Goal: Task Accomplishment & Management: Manage account settings

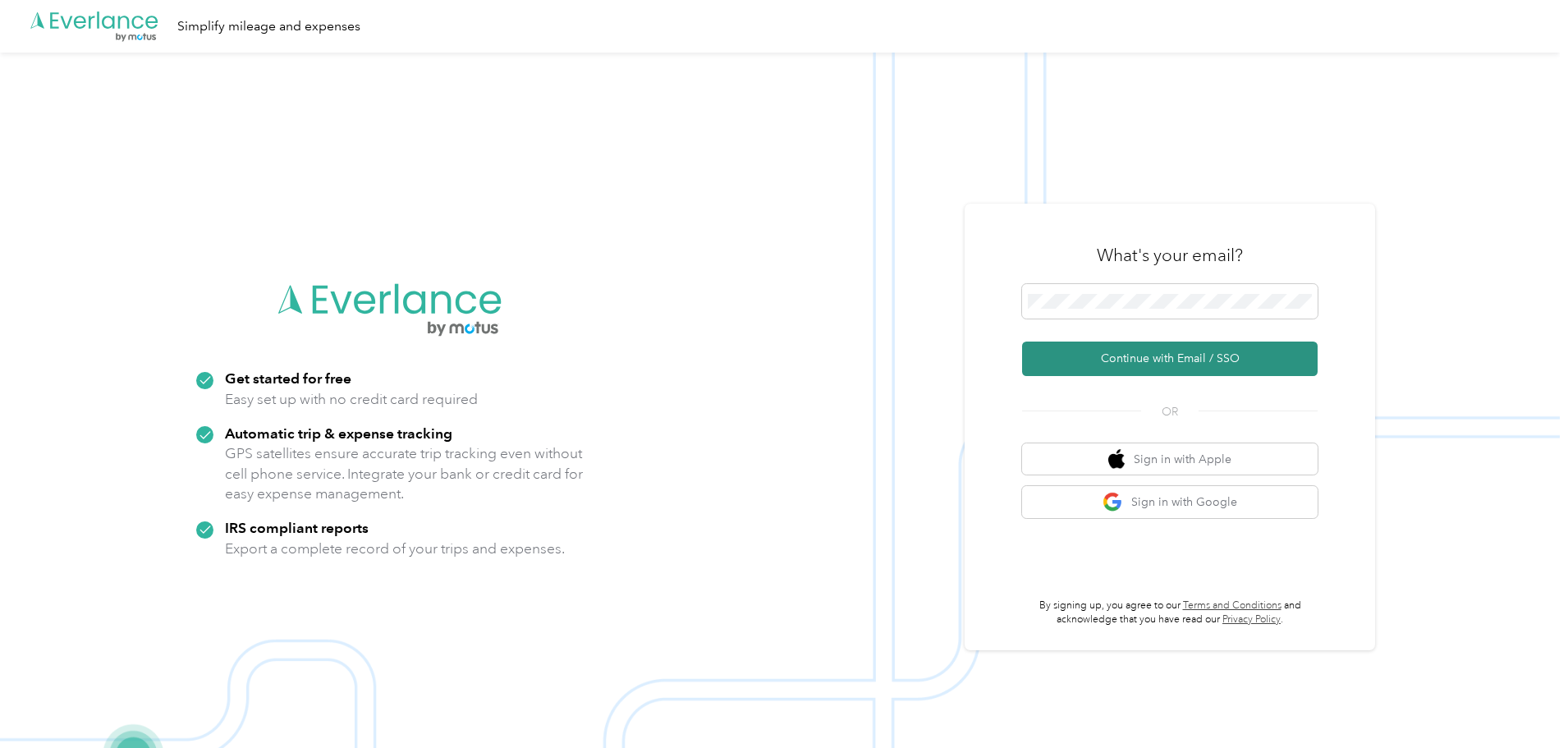
click at [1110, 356] on button "Continue with Email / SSO" at bounding box center [1170, 359] width 295 height 34
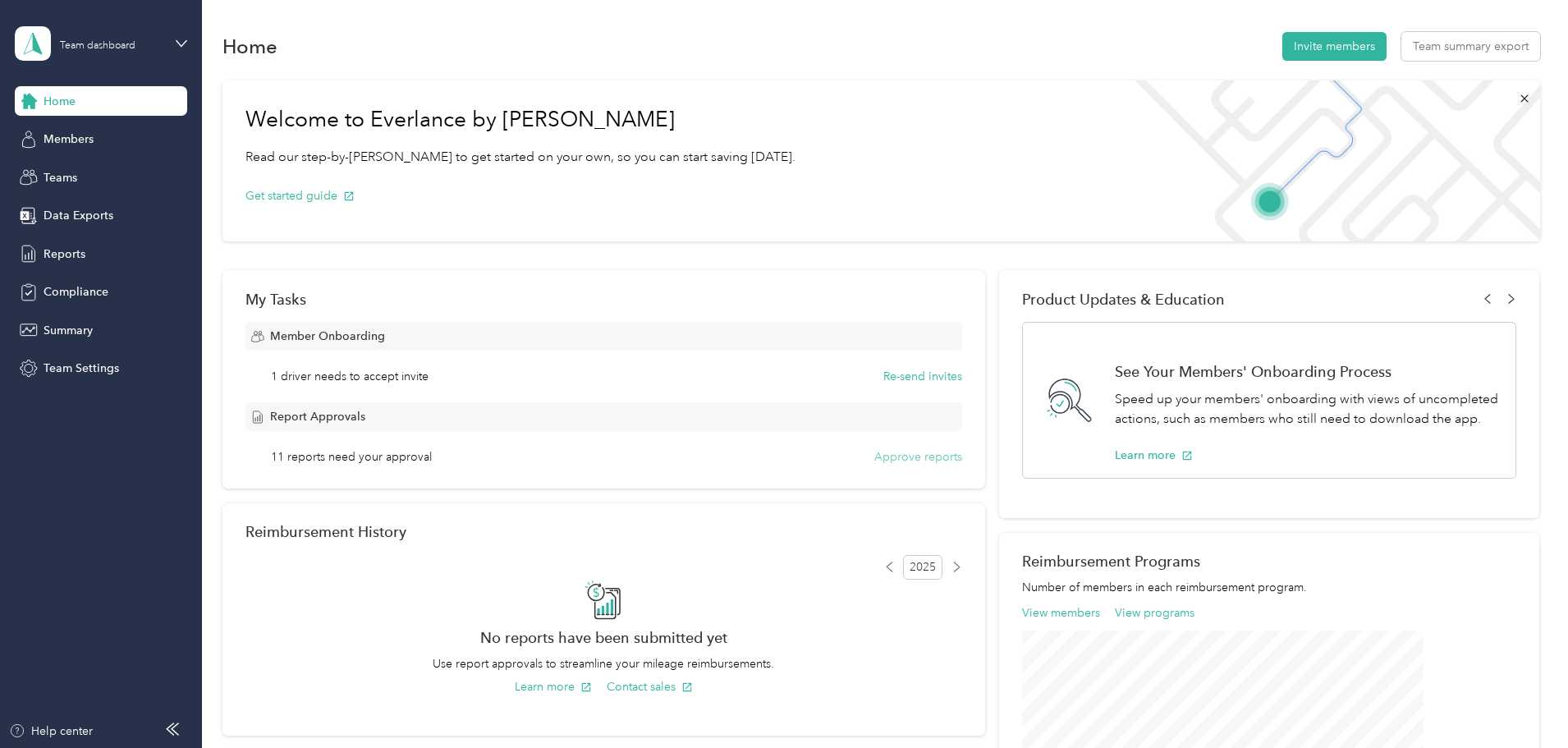
click at [886, 454] on button "Approve reports" at bounding box center [918, 457] width 88 height 17
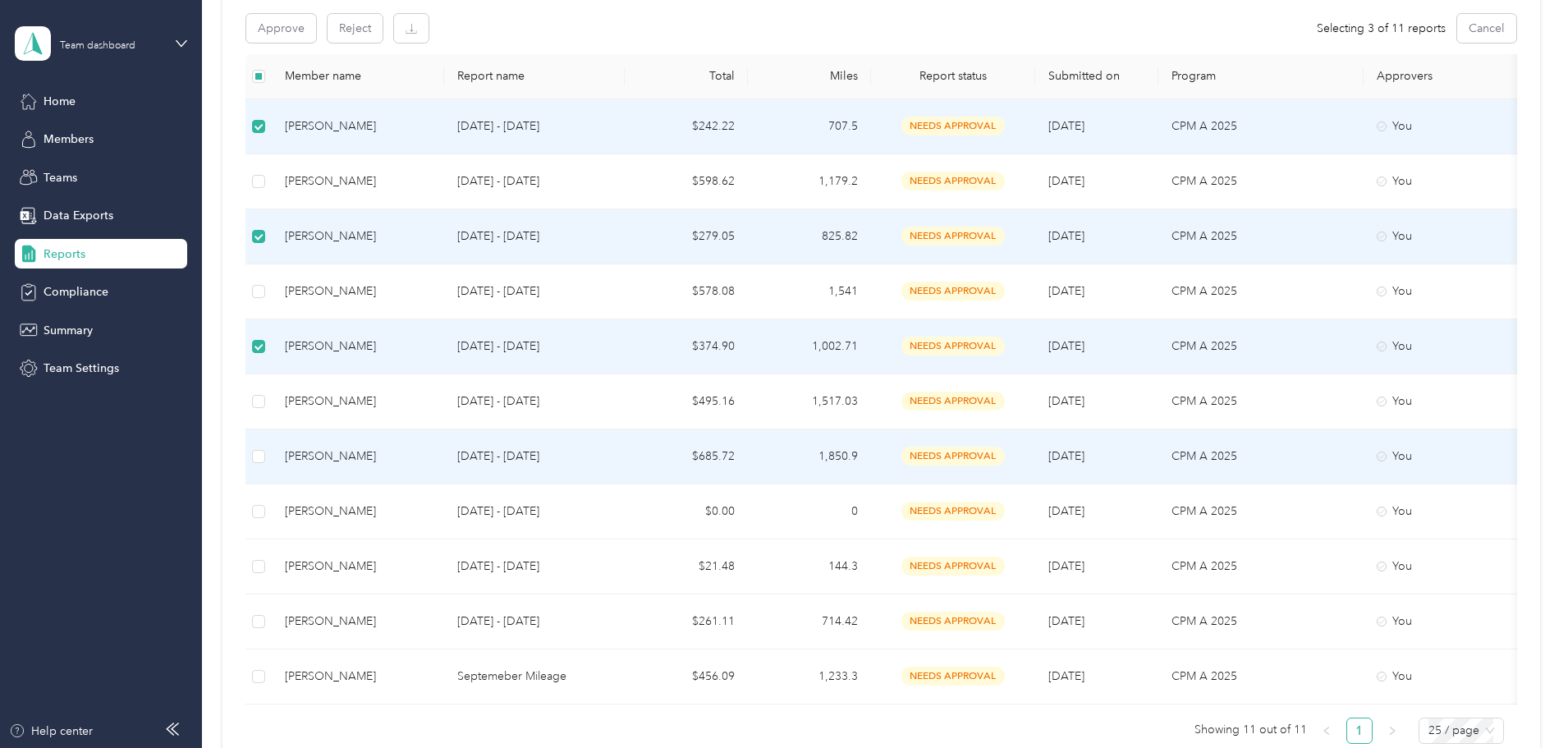
scroll to position [329, 0]
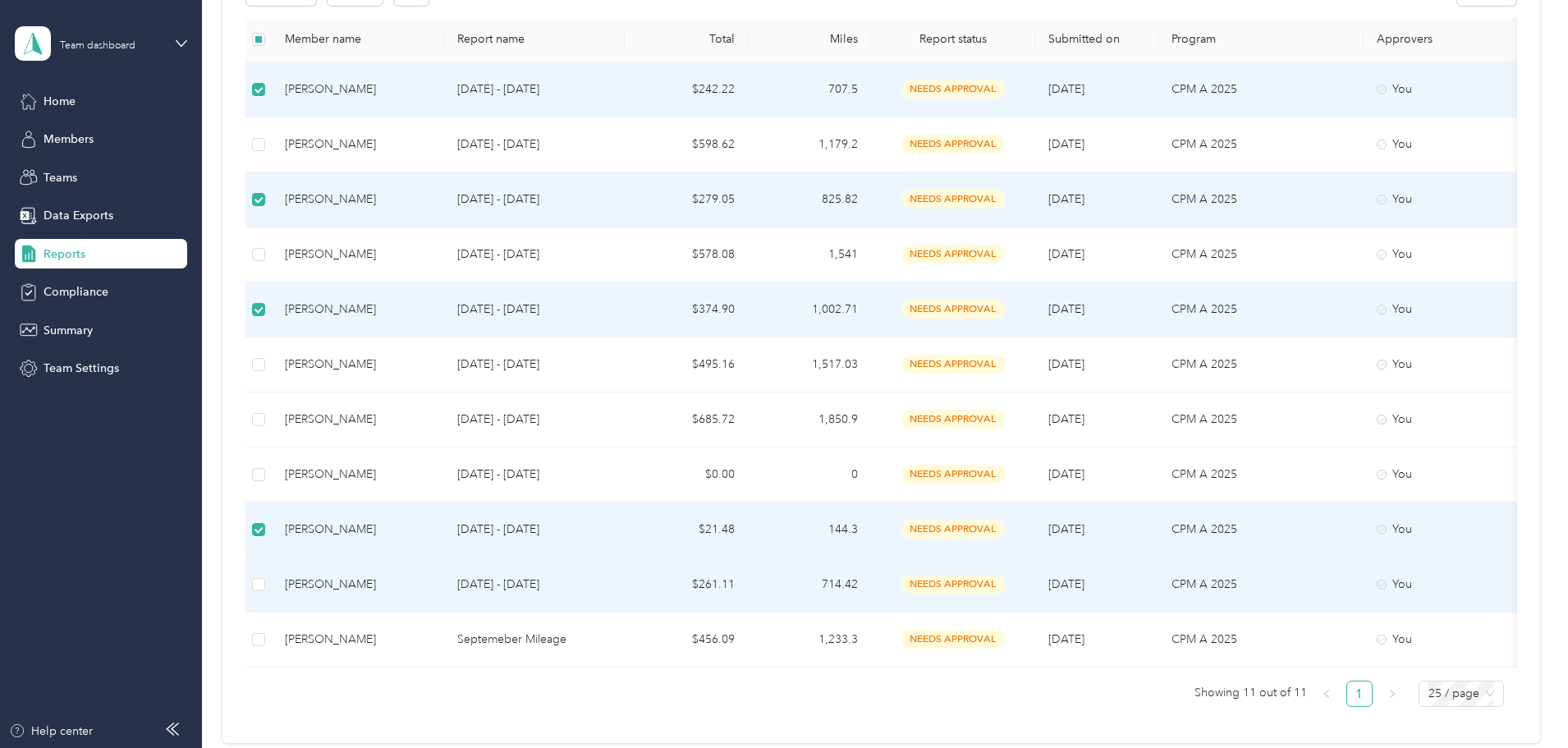
click at [272, 587] on td at bounding box center [258, 585] width 26 height 55
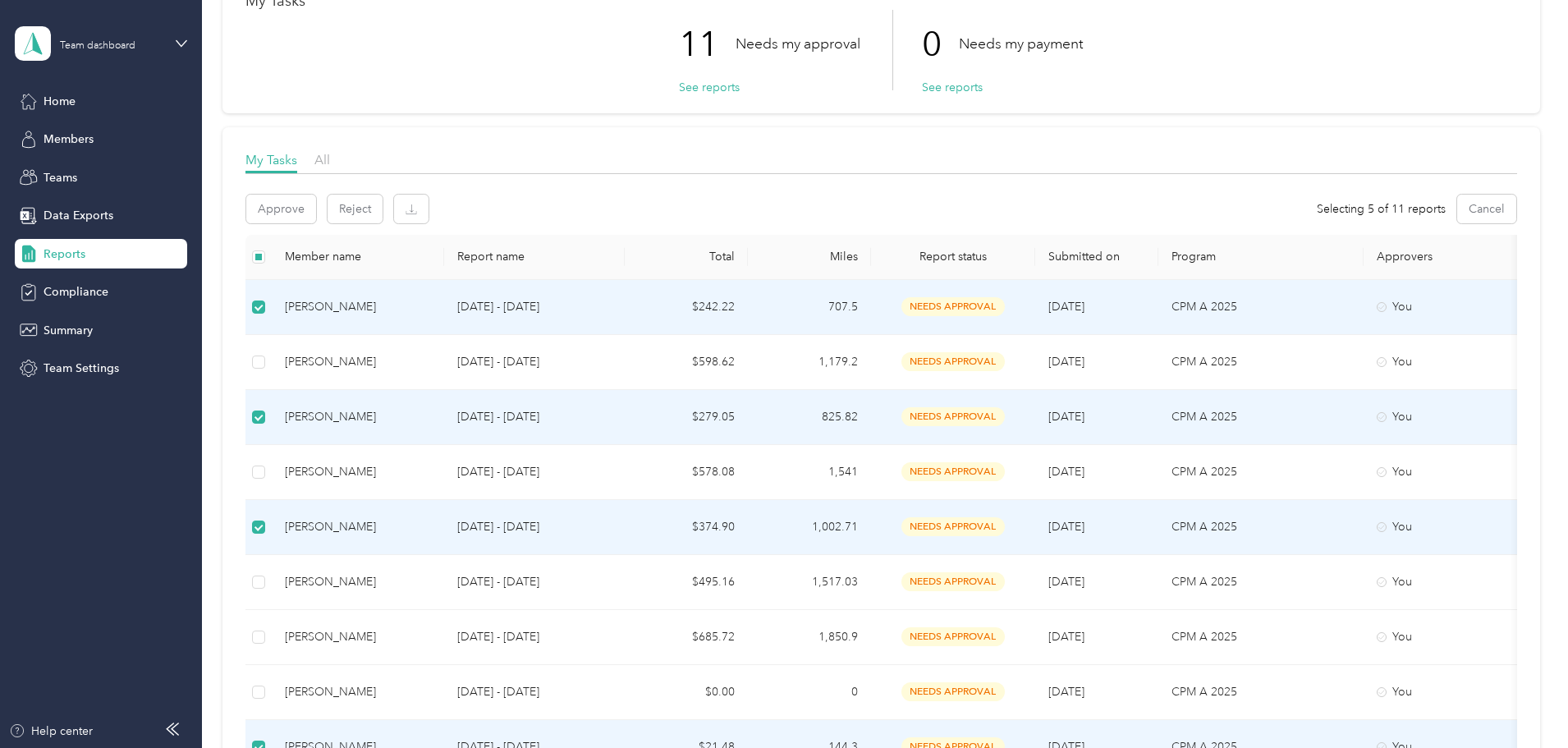
scroll to position [82, 0]
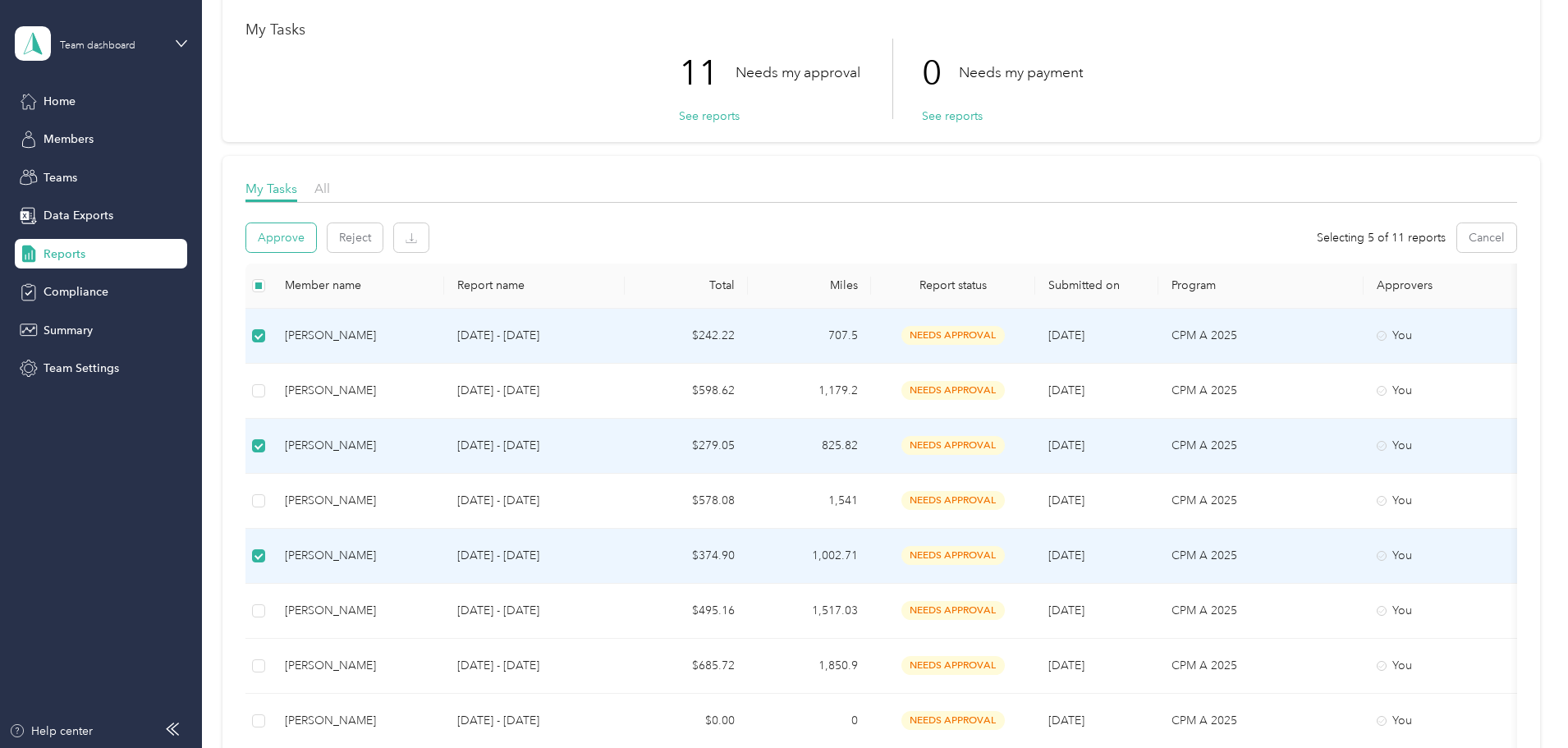
click at [316, 240] on button "Approve" at bounding box center [281, 238] width 70 height 28
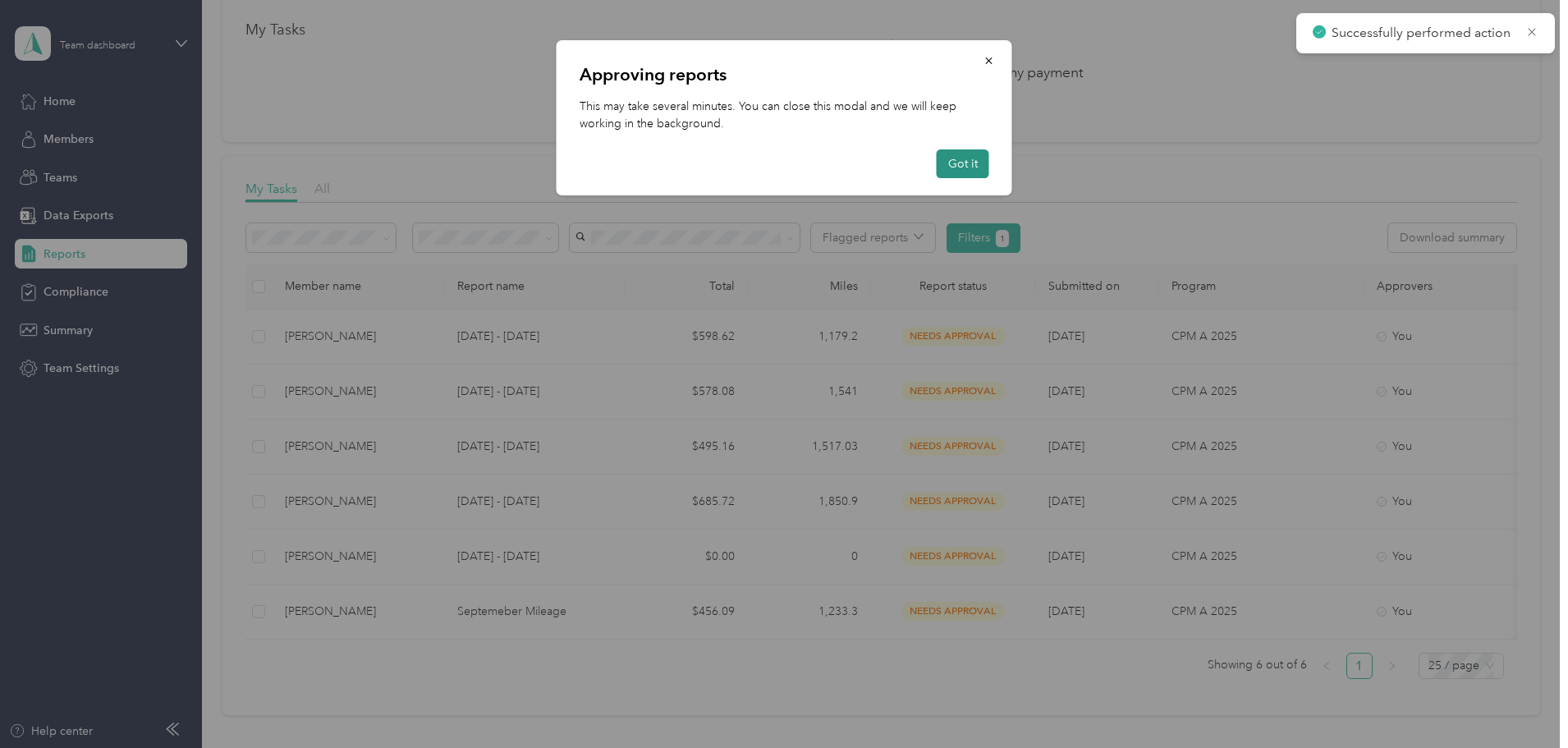
click at [968, 163] on button "Got it" at bounding box center [963, 164] width 53 height 28
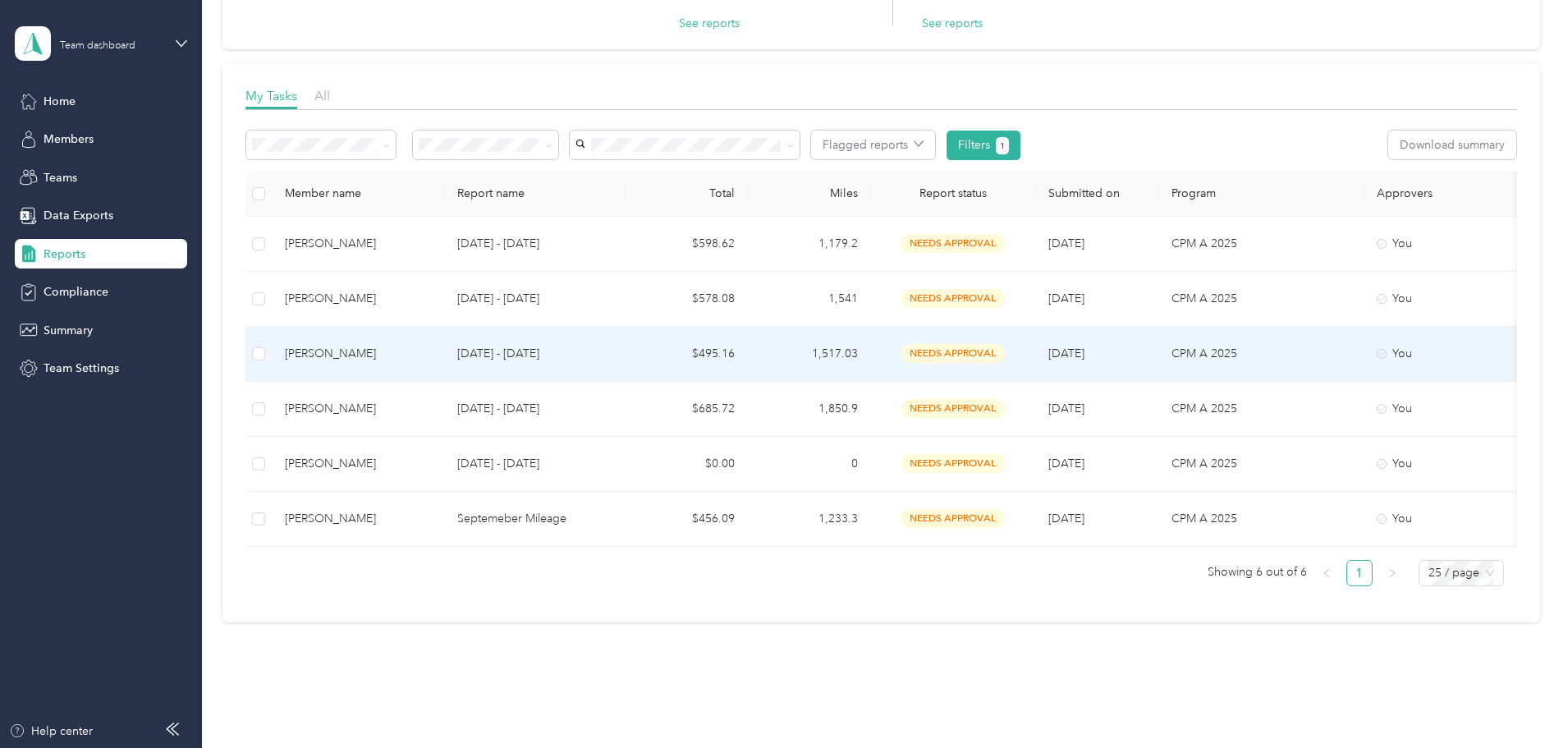
scroll to position [0, 0]
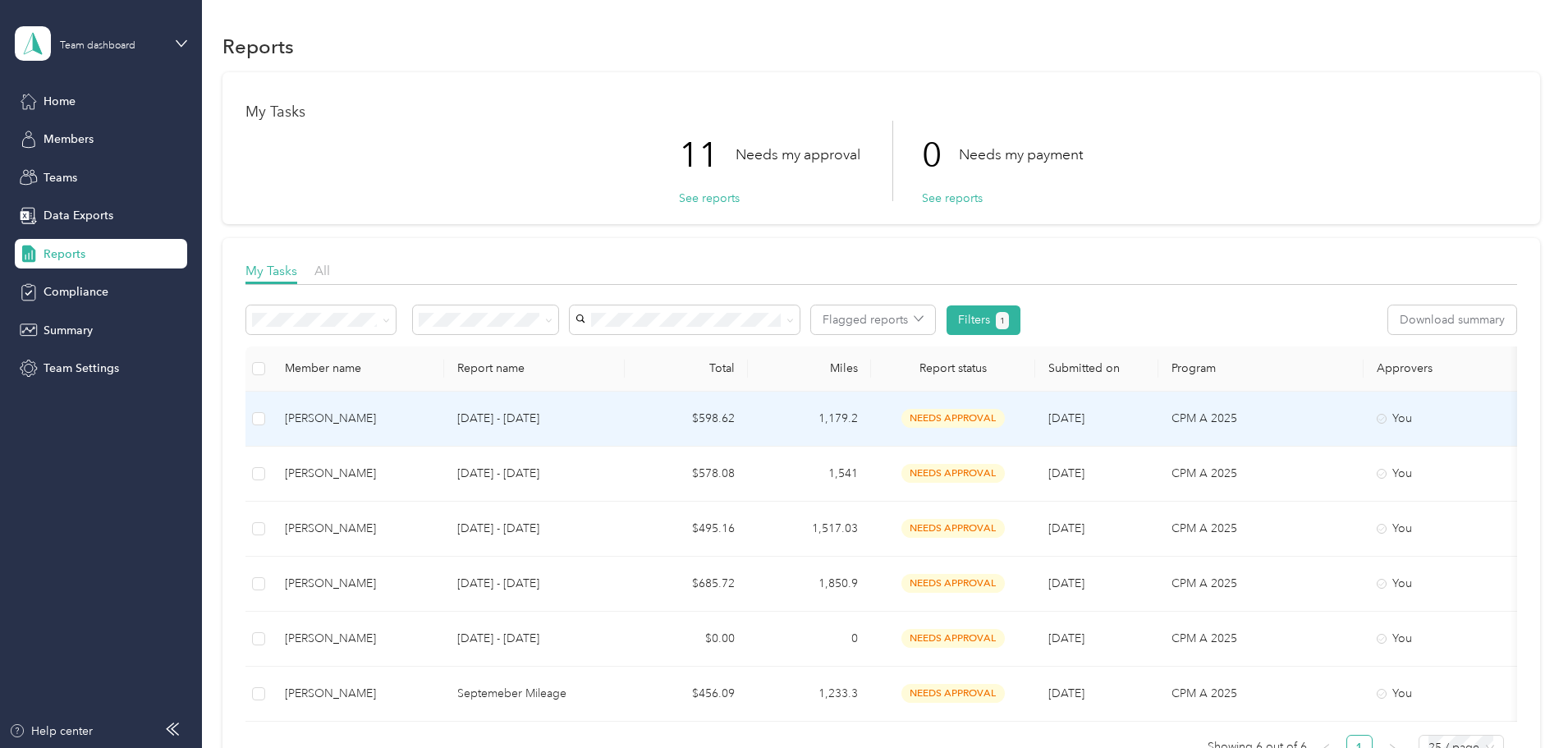
click at [611, 419] on p "[DATE] - [DATE]" at bounding box center [534, 419] width 154 height 18
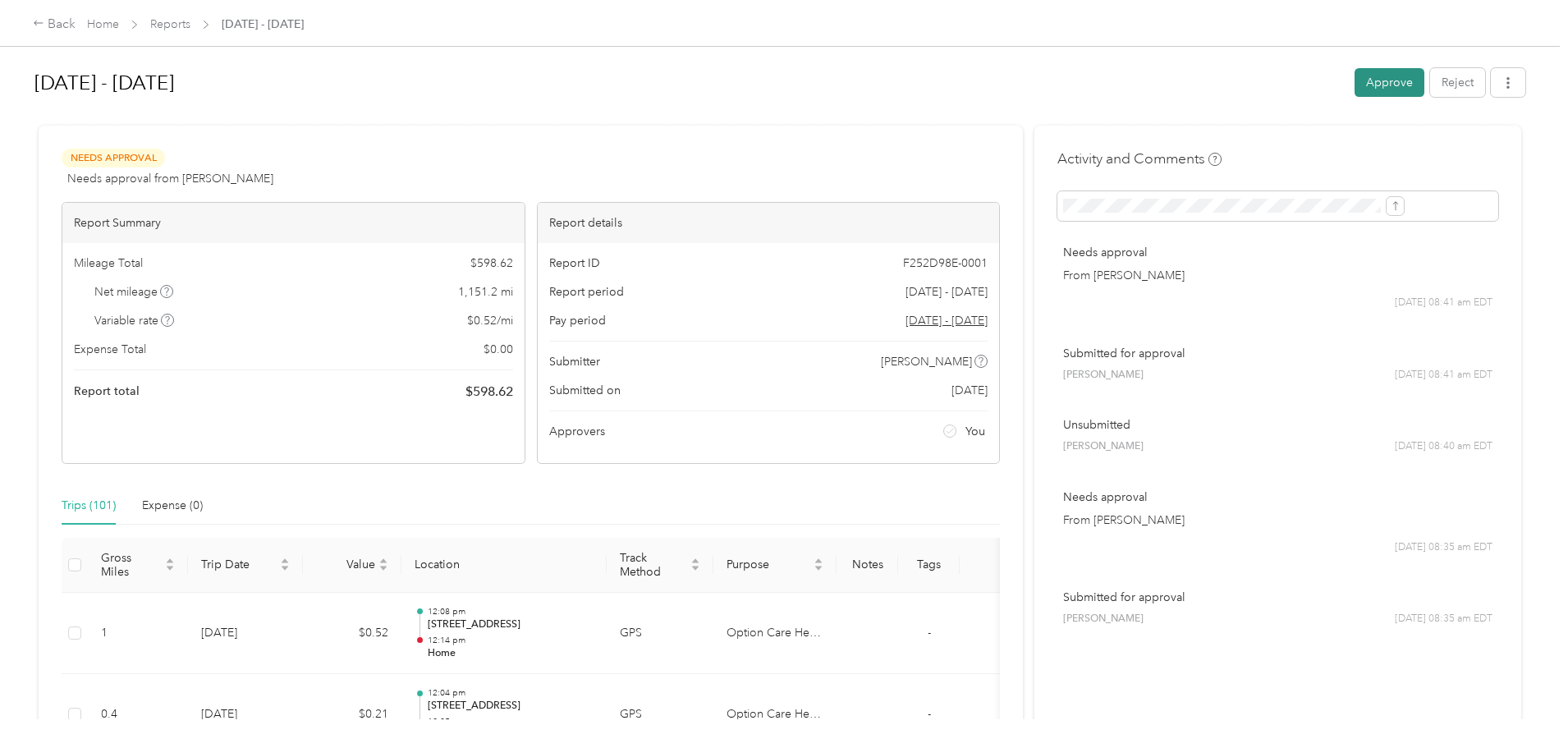
click at [1354, 80] on button "Approve" at bounding box center [1389, 82] width 70 height 28
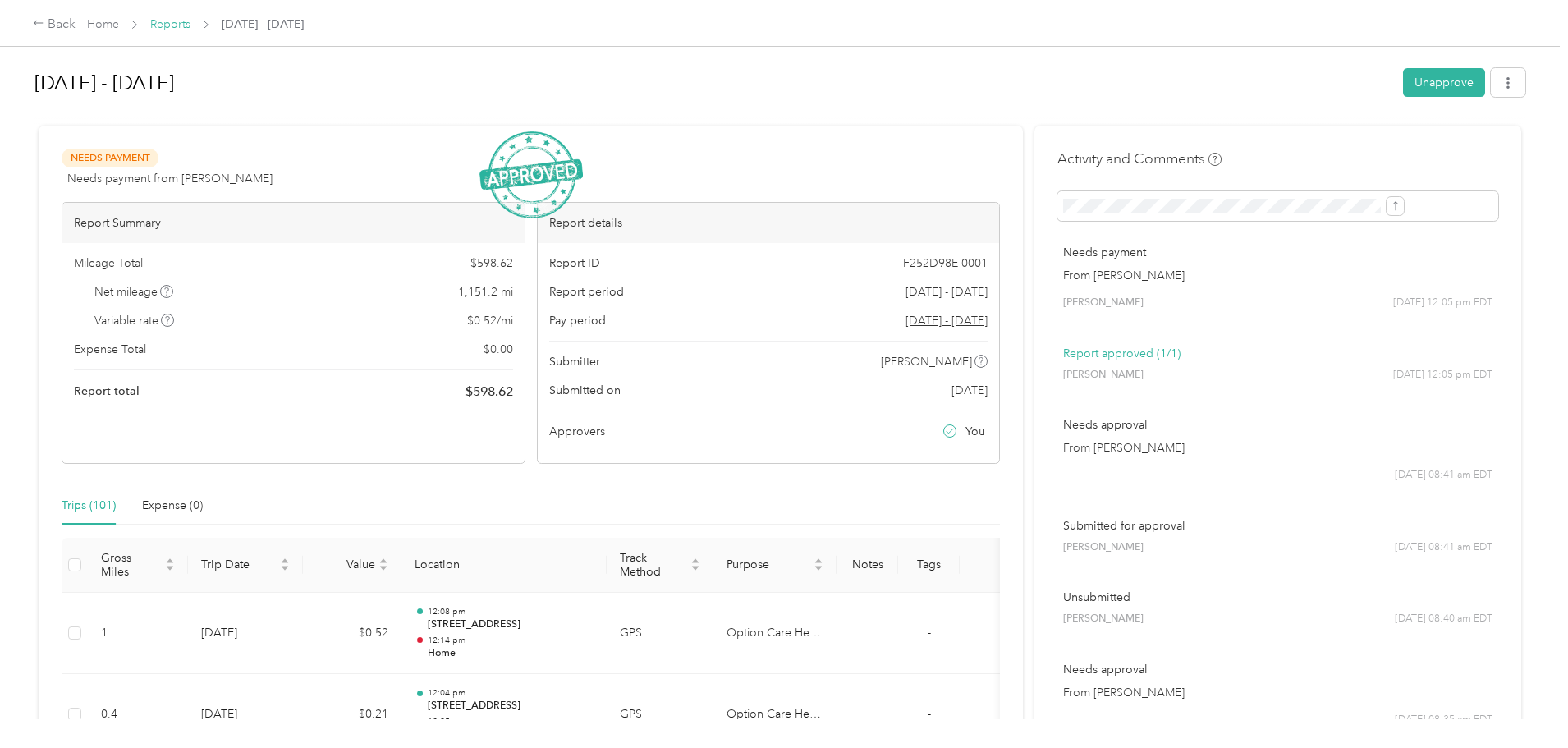
click at [190, 27] on link "Reports" at bounding box center [170, 24] width 40 height 14
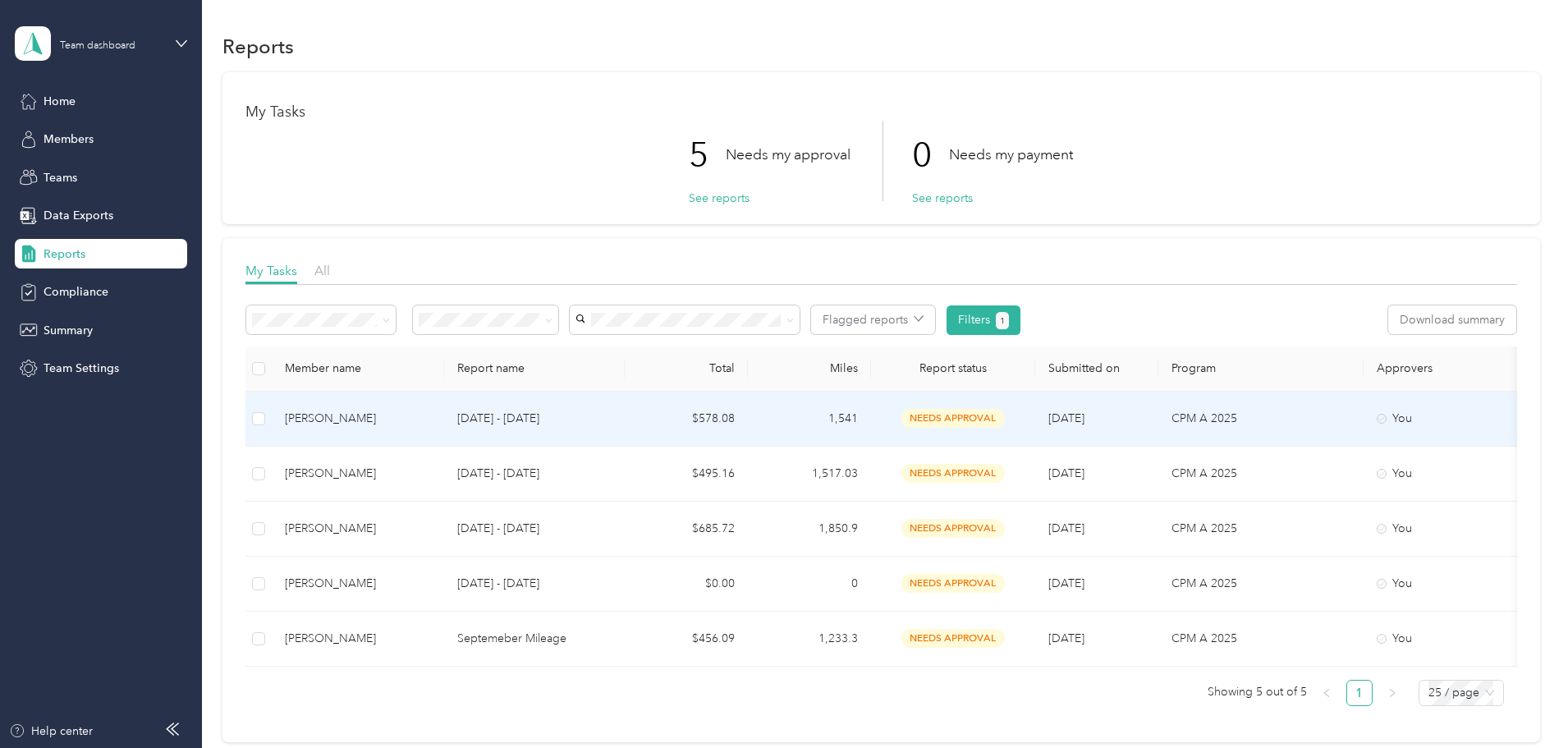
click at [431, 418] on div "[PERSON_NAME]" at bounding box center [358, 419] width 146 height 18
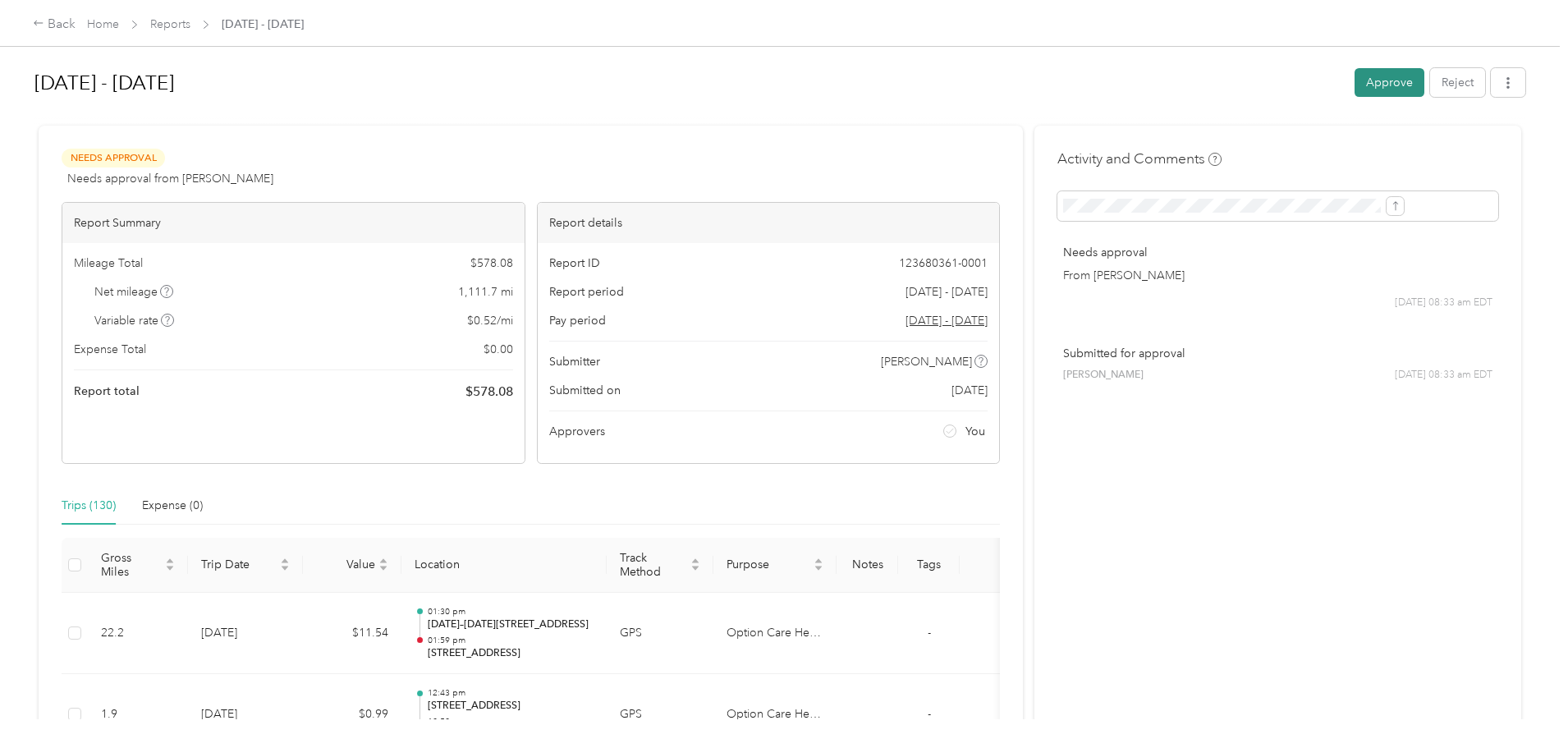
click at [1354, 78] on button "Approve" at bounding box center [1389, 82] width 70 height 28
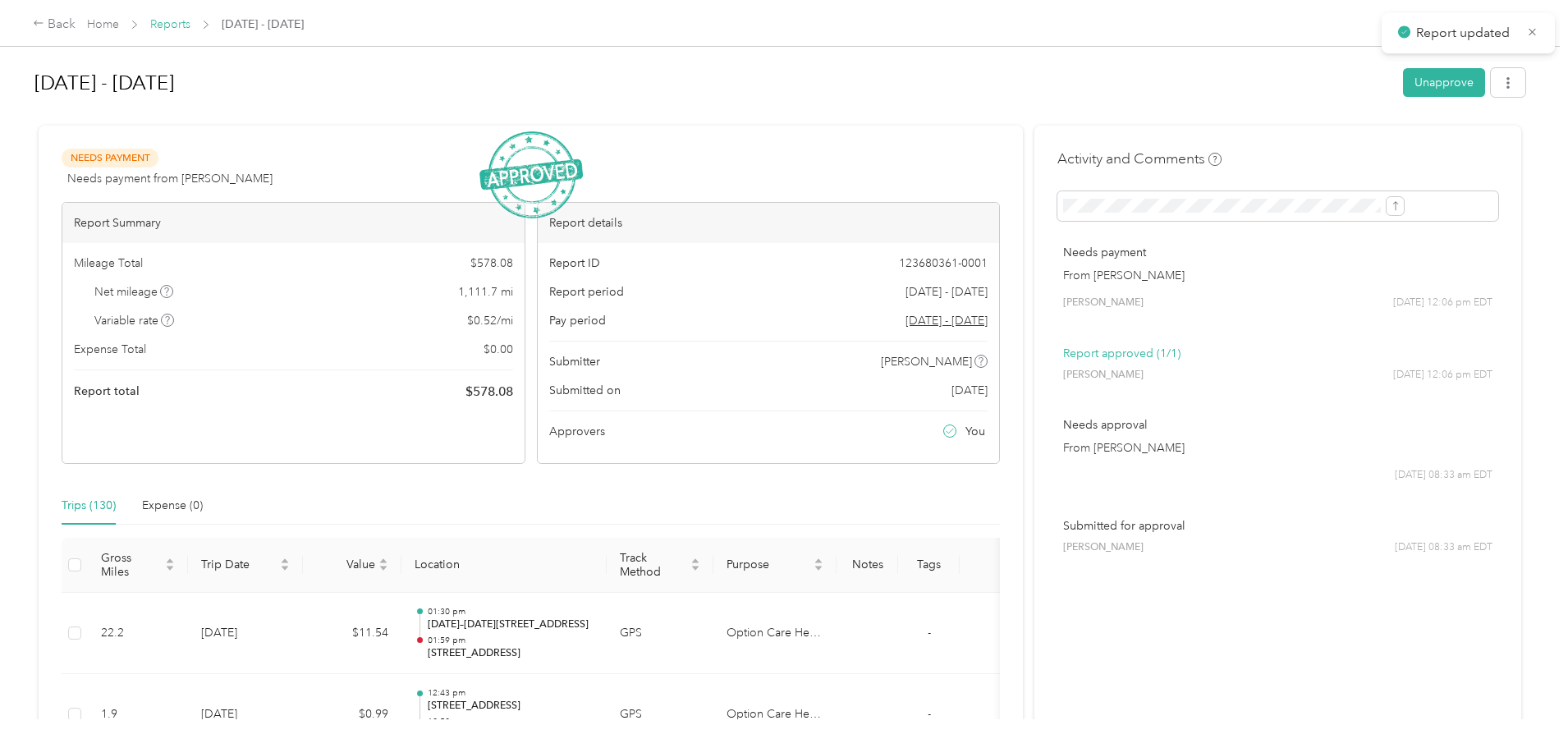
click at [190, 25] on link "Reports" at bounding box center [170, 24] width 40 height 14
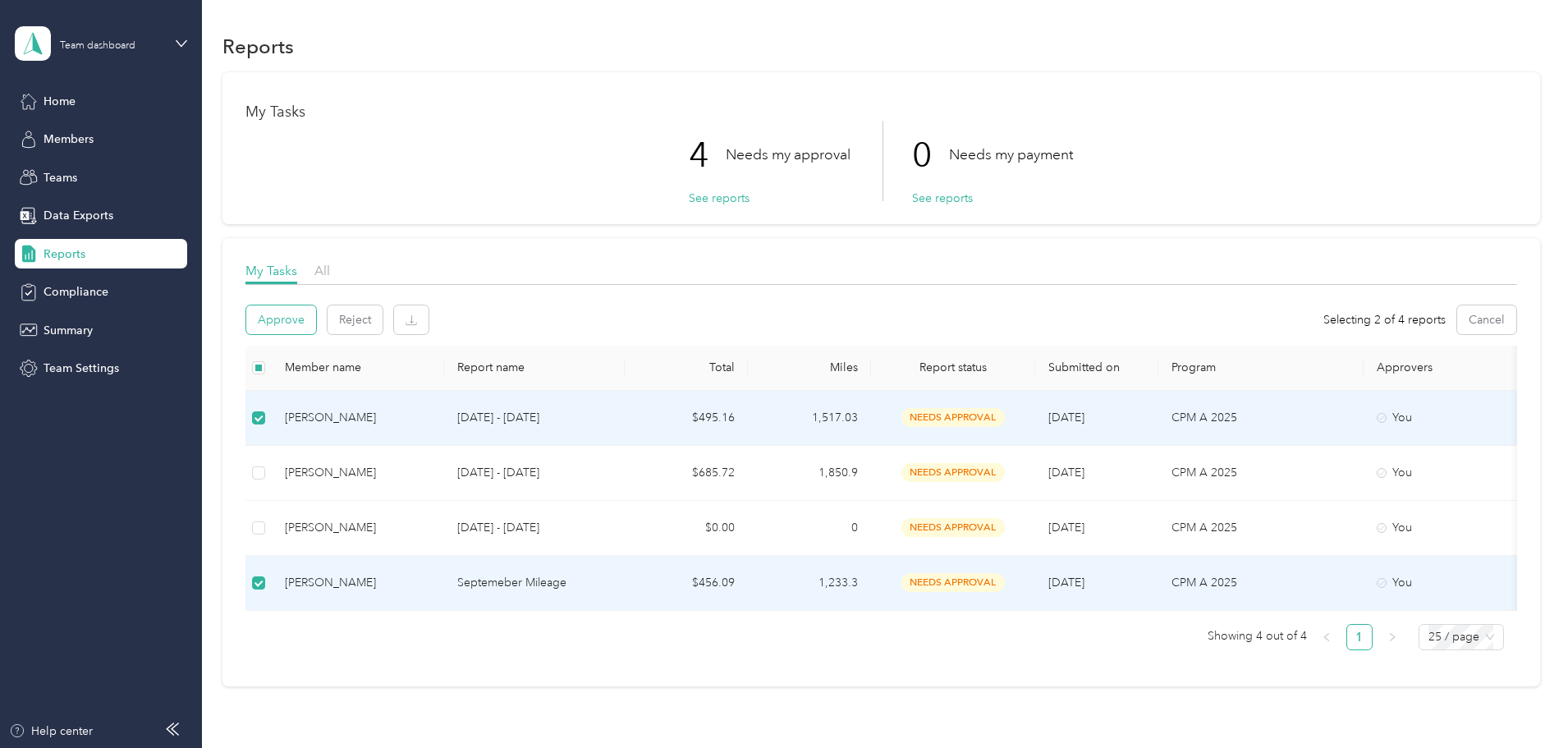
click at [316, 319] on button "Approve" at bounding box center [281, 320] width 70 height 28
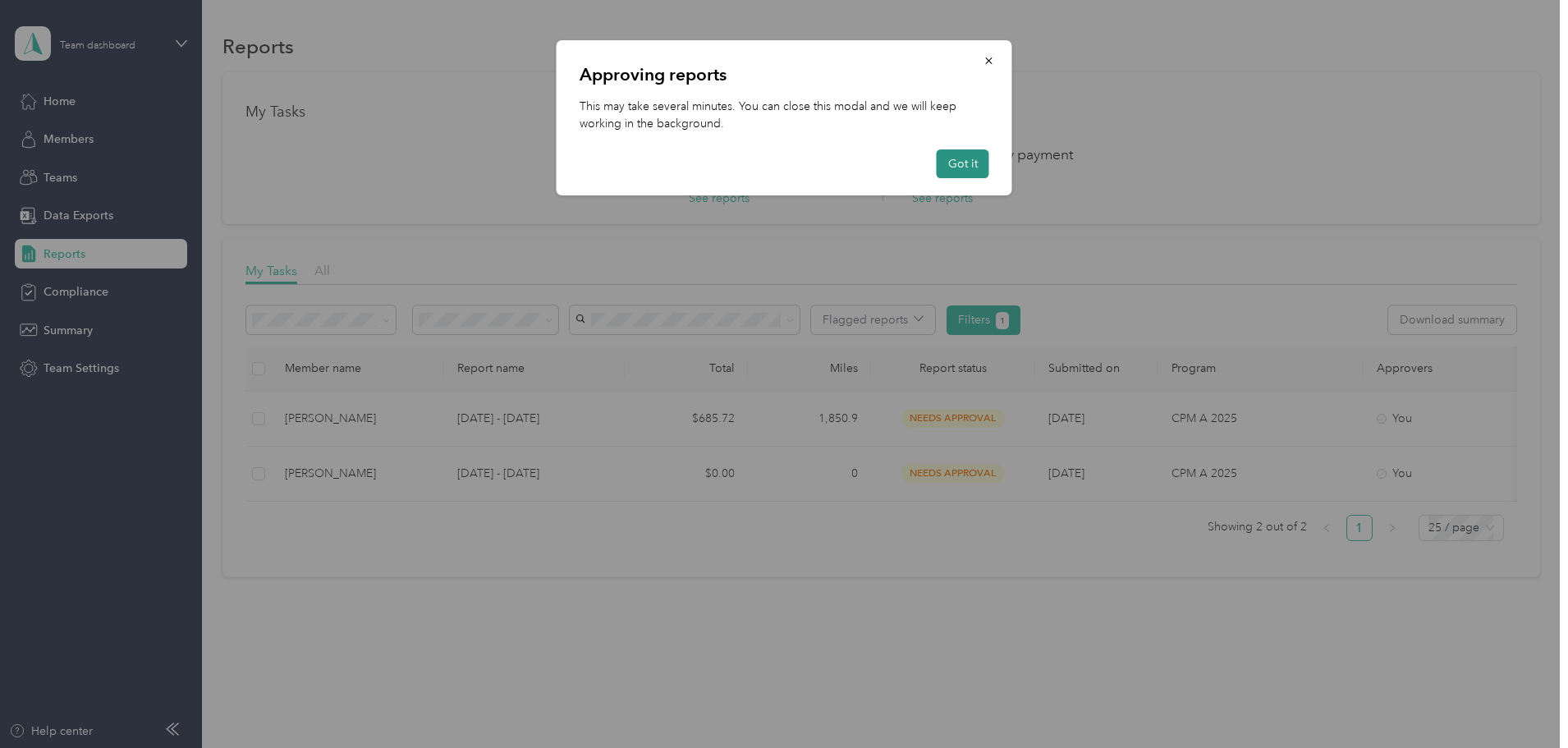
click at [950, 168] on button "Got it" at bounding box center [963, 164] width 53 height 28
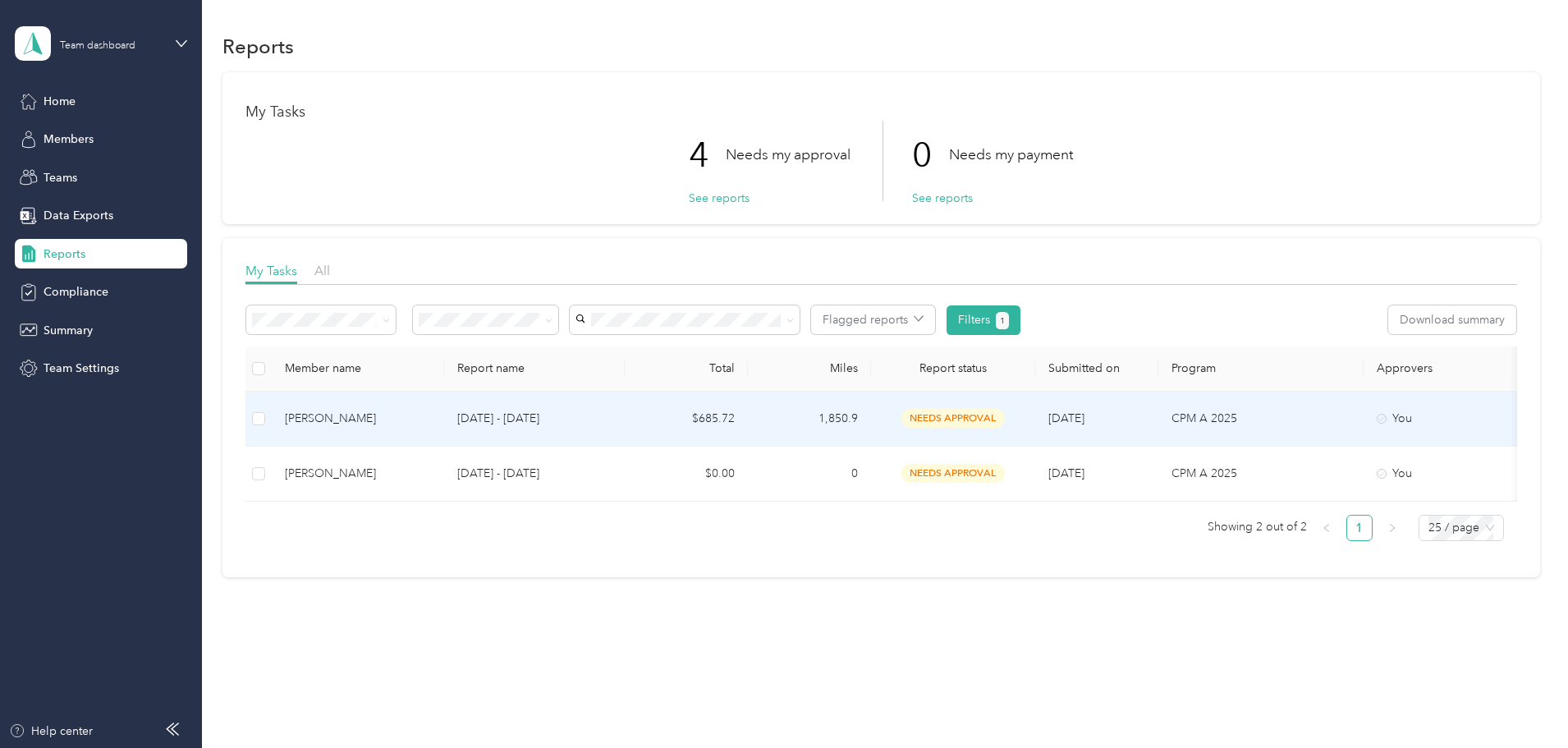
click at [611, 421] on p "[DATE] - [DATE]" at bounding box center [534, 419] width 154 height 18
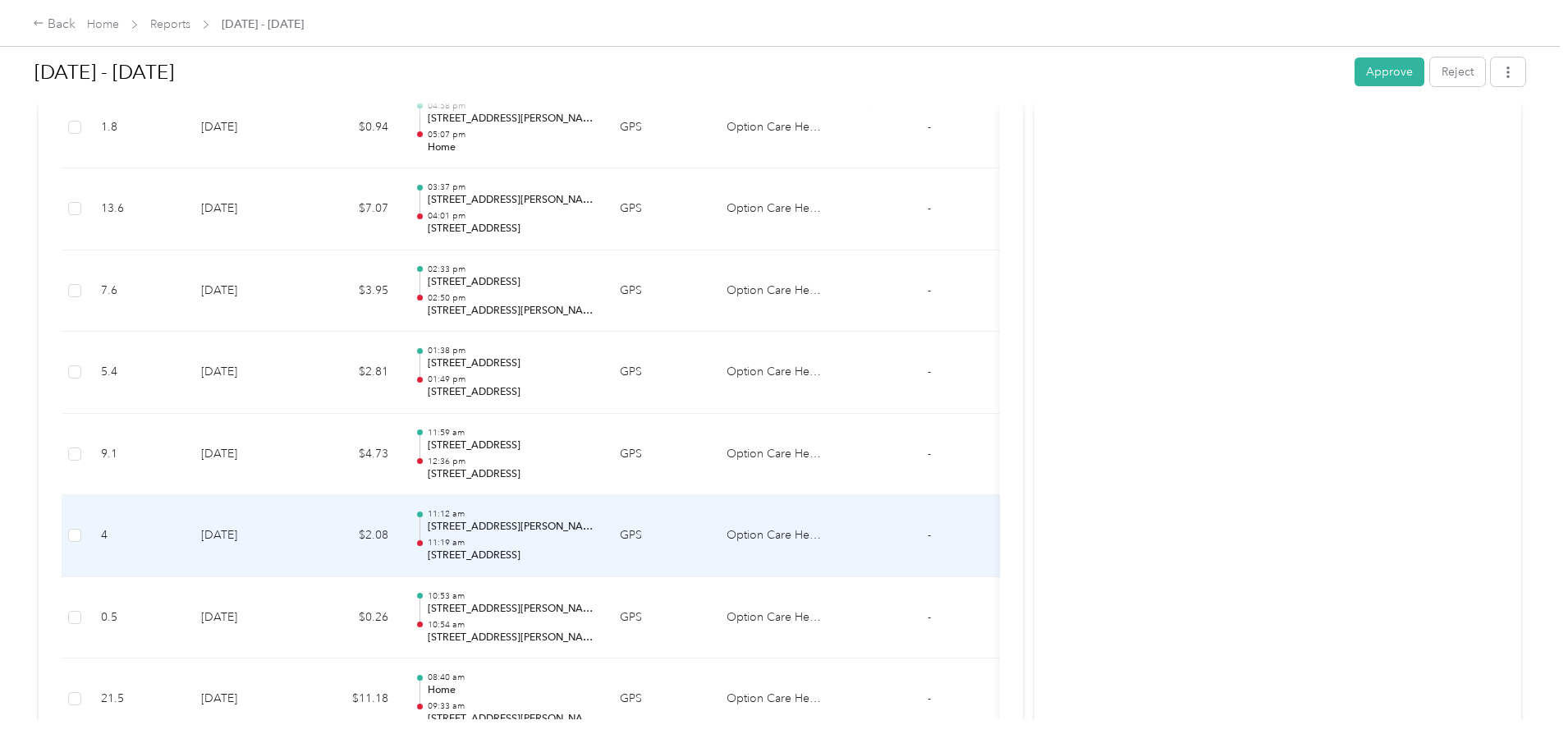
scroll to position [164, 0]
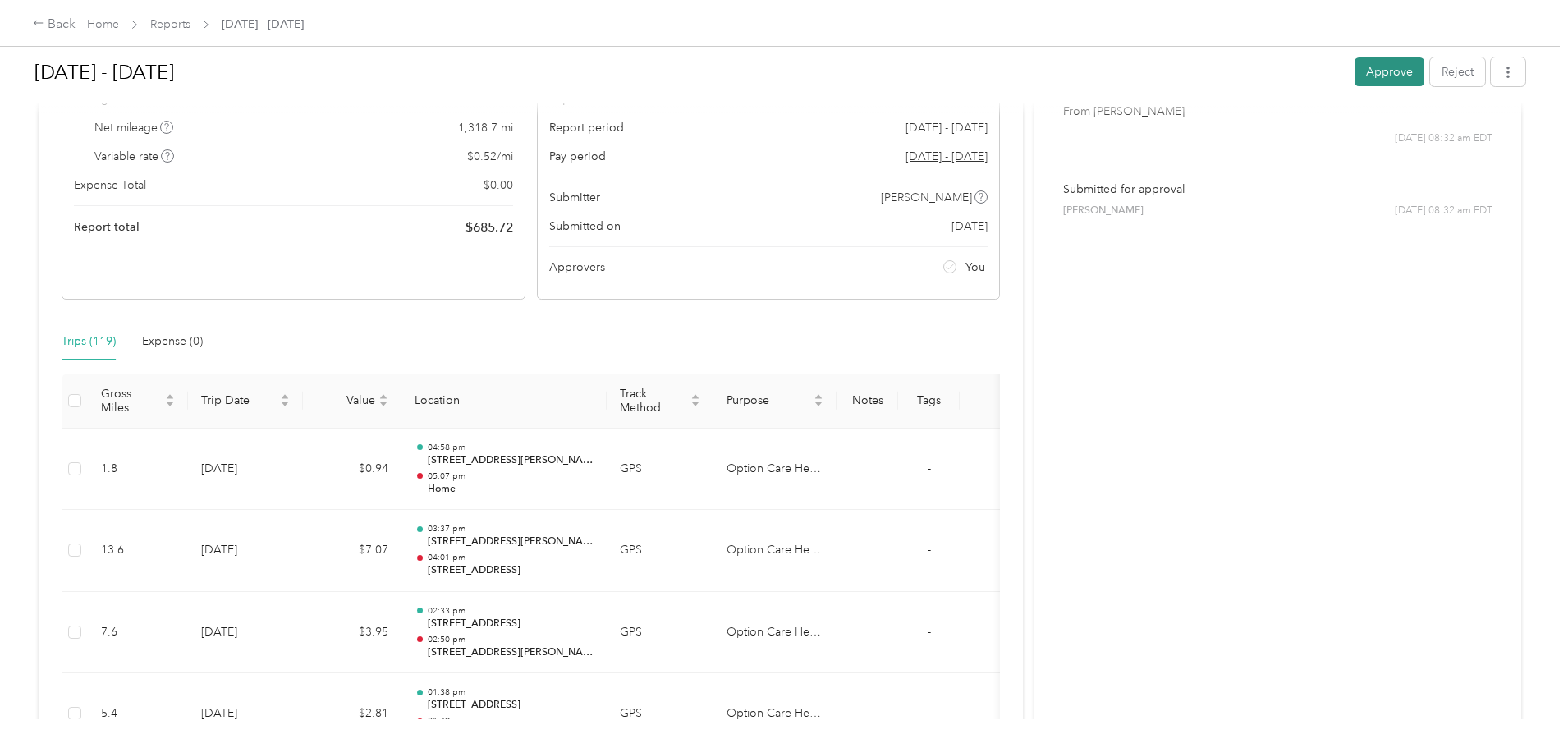
click at [1354, 64] on button "Approve" at bounding box center [1389, 72] width 70 height 28
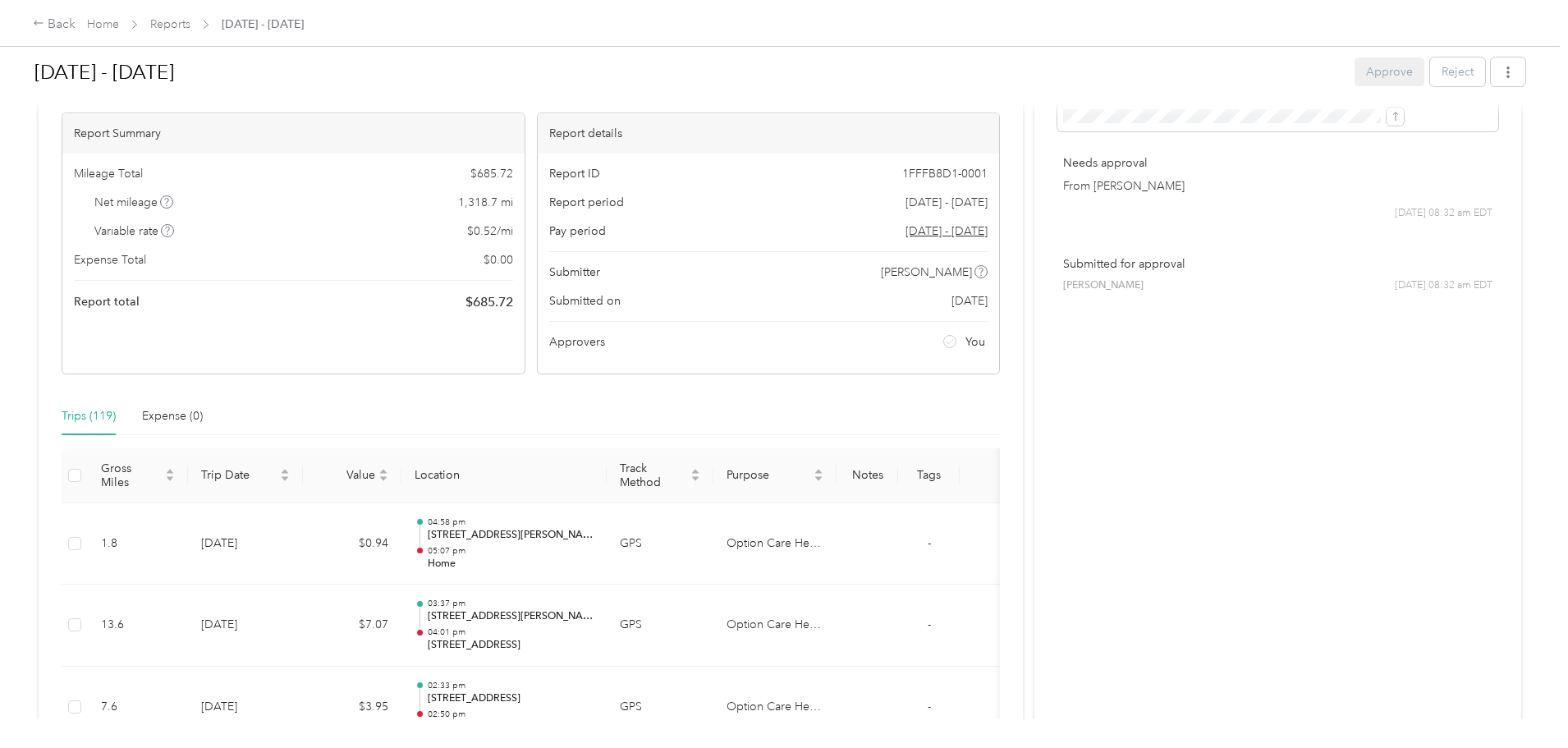
scroll to position [0, 0]
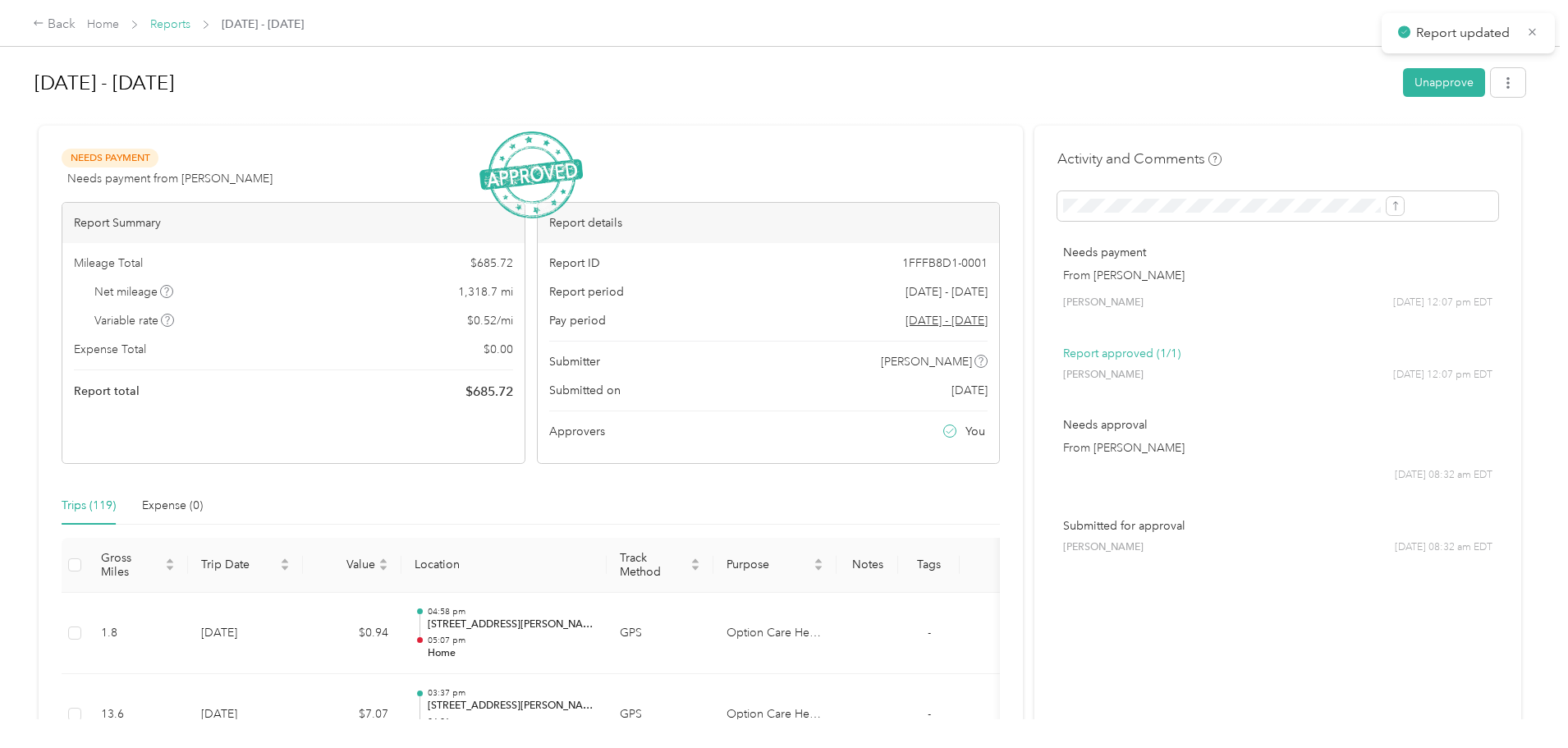
click at [190, 21] on link "Reports" at bounding box center [170, 24] width 40 height 14
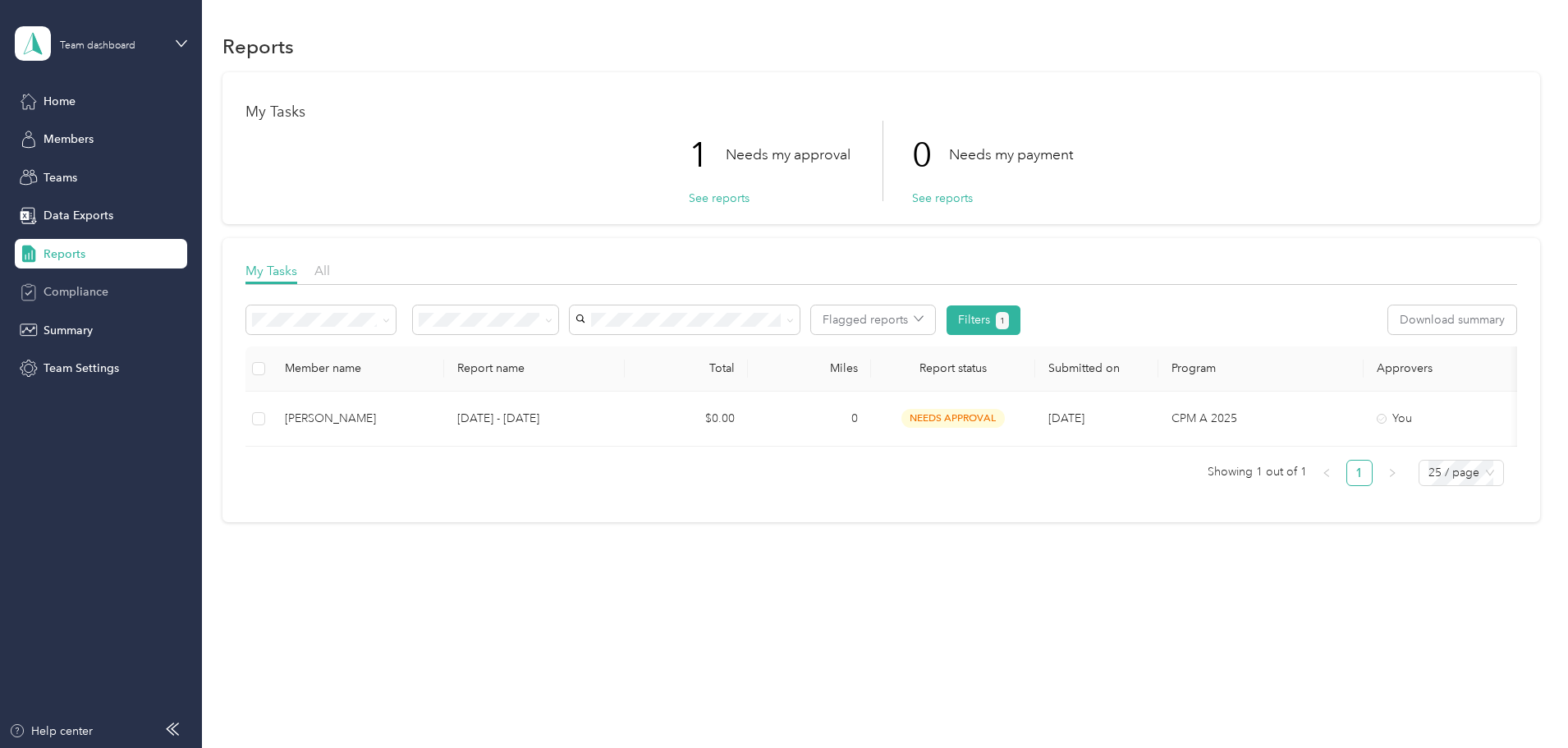
click at [66, 291] on span "Compliance" at bounding box center [76, 292] width 65 height 17
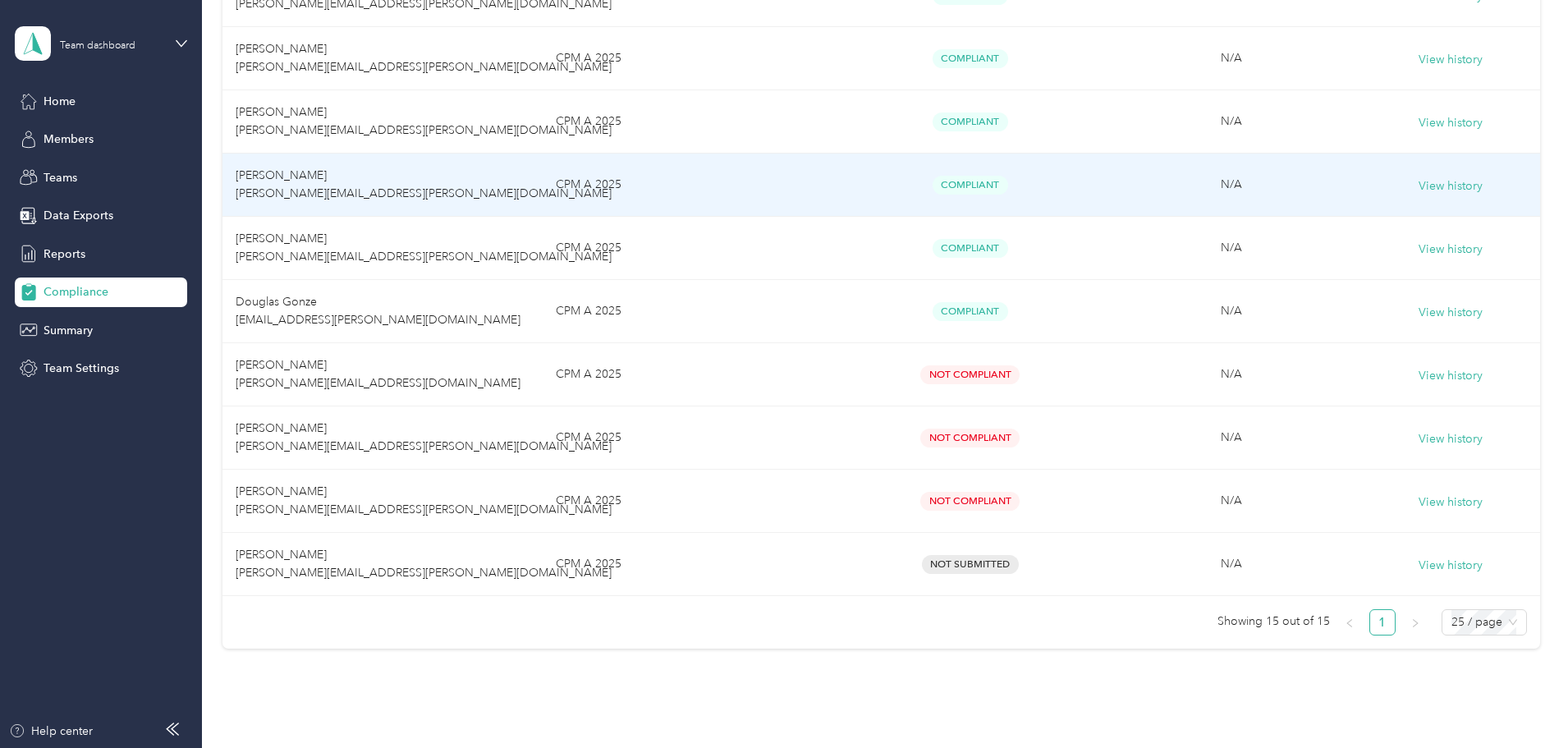
scroll to position [739, 0]
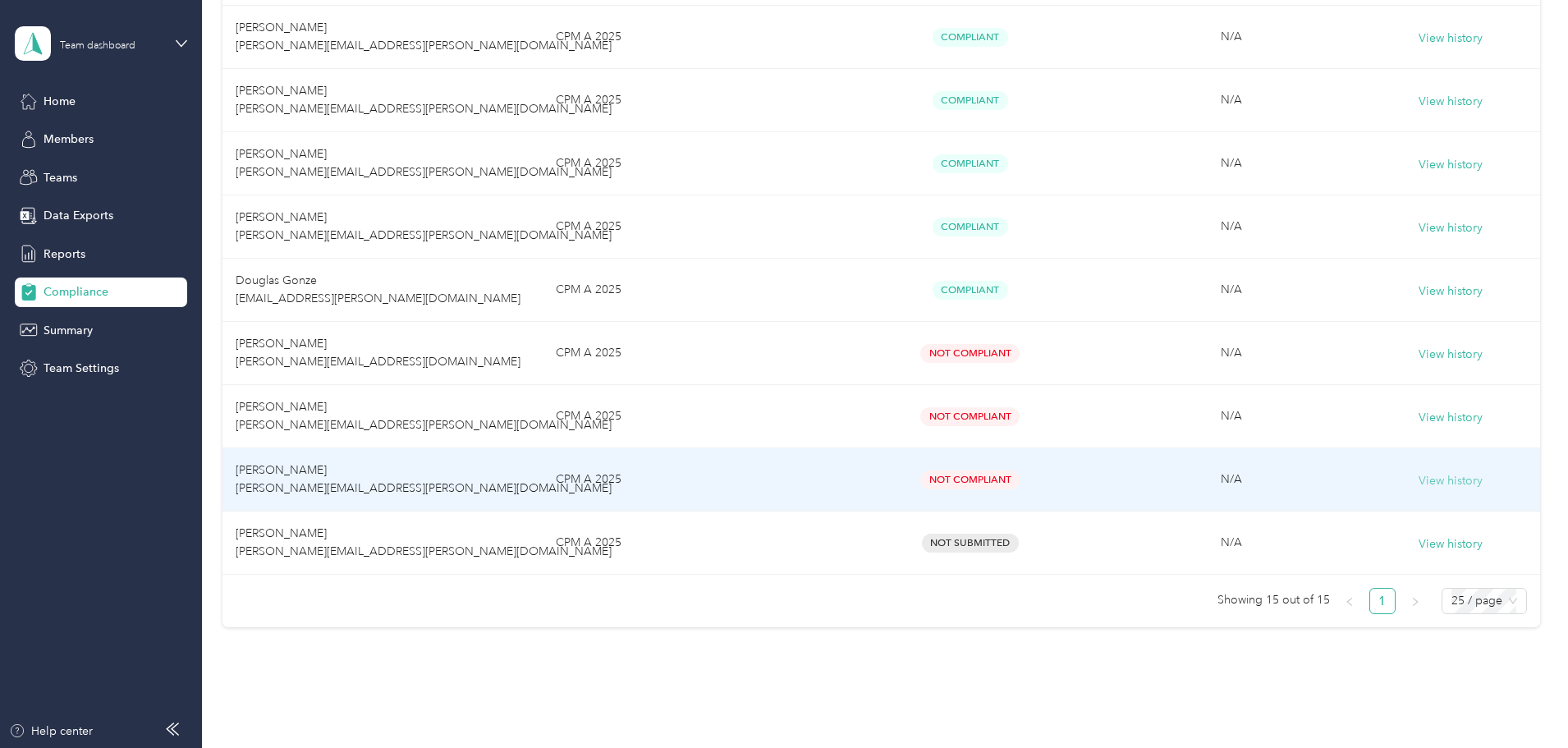
click at [1418, 487] on button "View history" at bounding box center [1451, 481] width 64 height 18
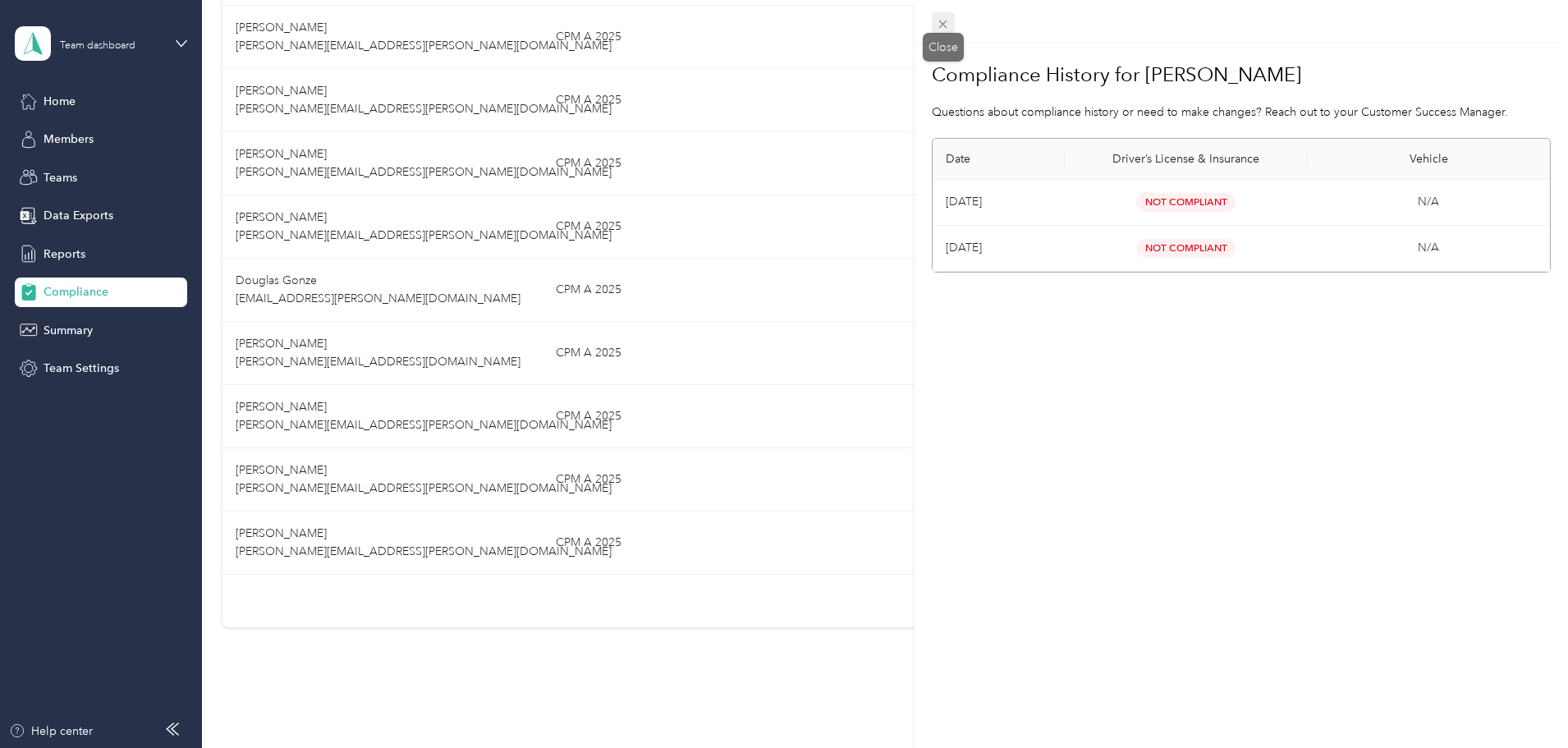
click at [939, 27] on icon at bounding box center [943, 24] width 14 height 14
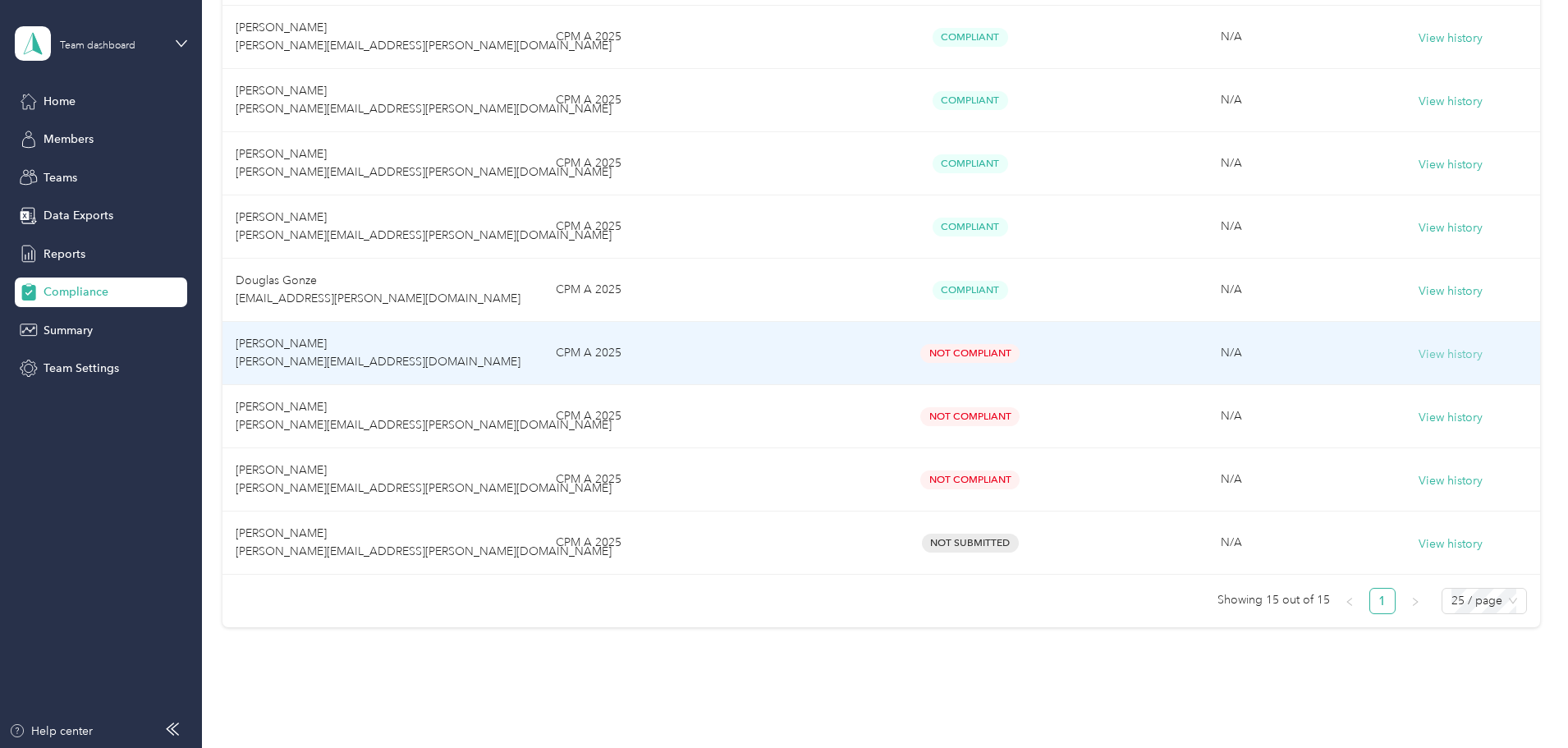
click at [1418, 353] on button "View history" at bounding box center [1451, 354] width 64 height 18
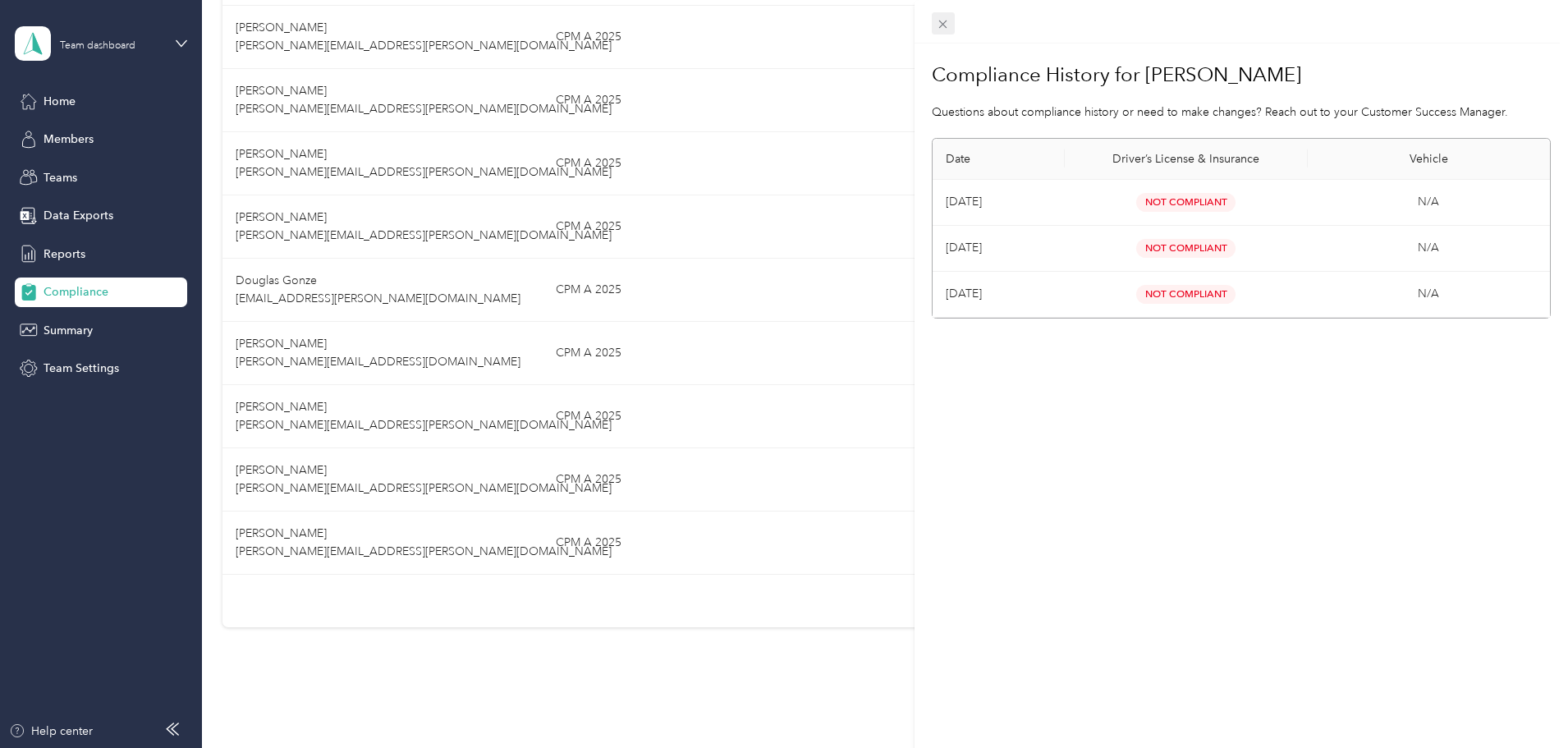
click at [949, 25] on icon at bounding box center [943, 24] width 14 height 14
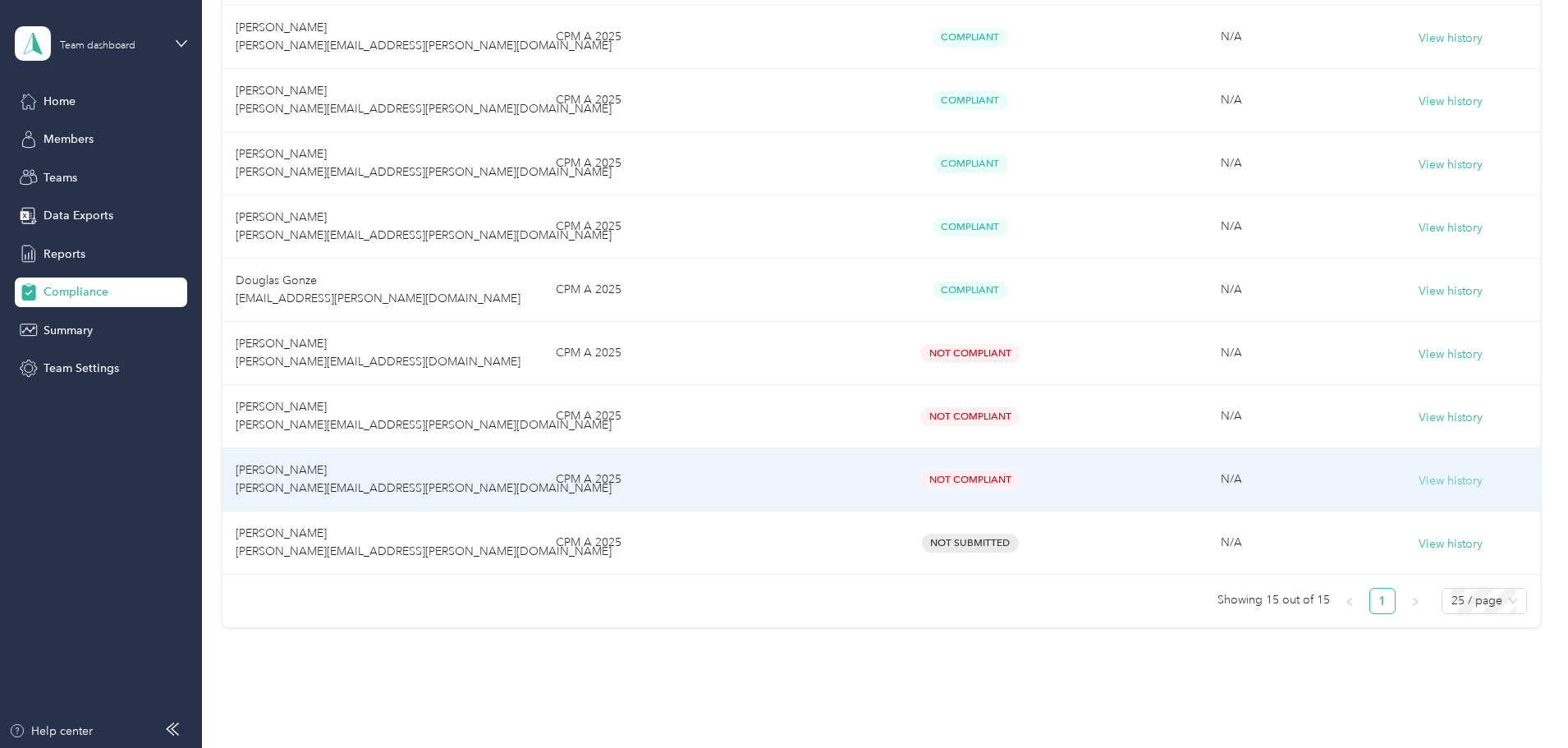
click at [1418, 475] on button "View history" at bounding box center [1451, 481] width 64 height 18
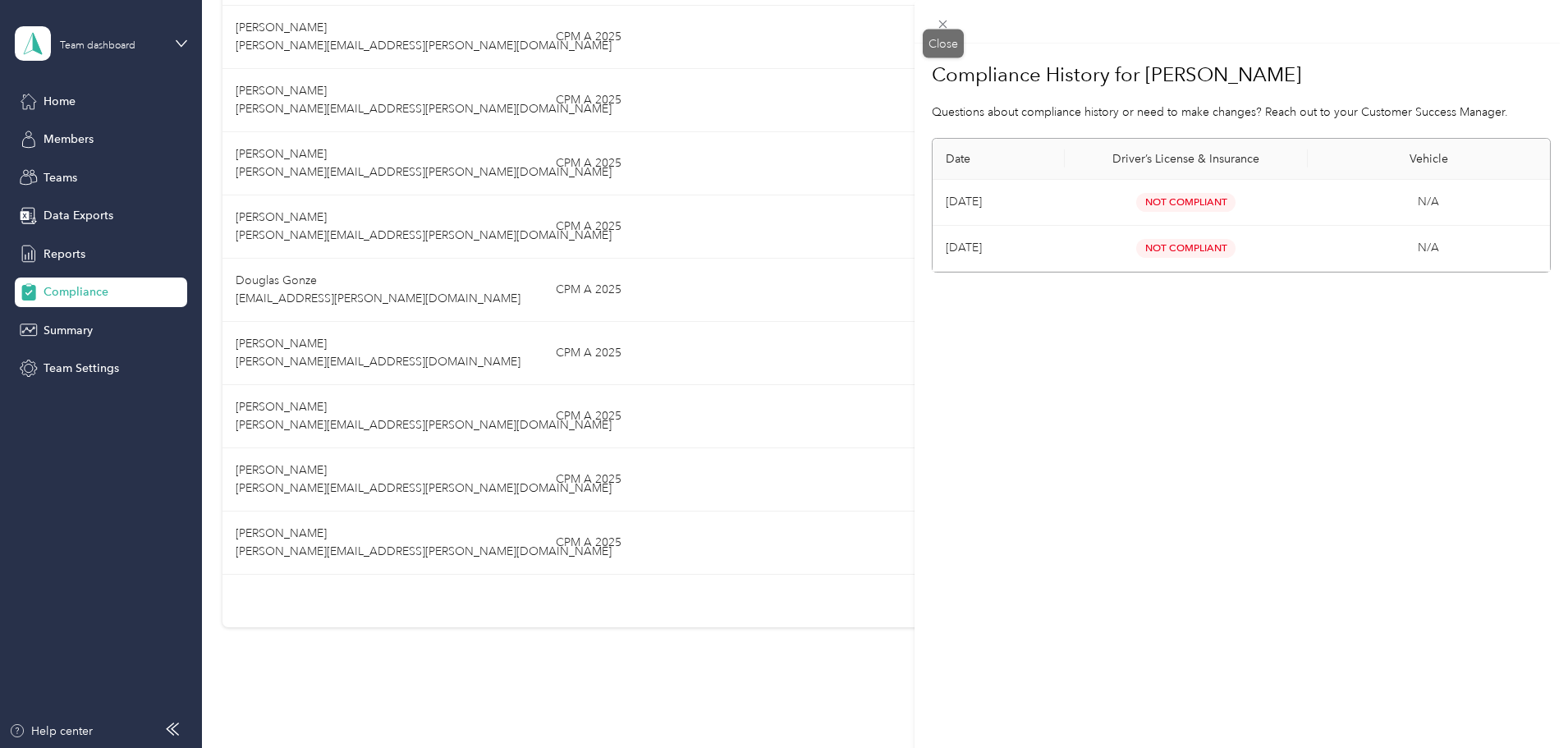
click at [935, 23] on span at bounding box center [943, 24] width 23 height 23
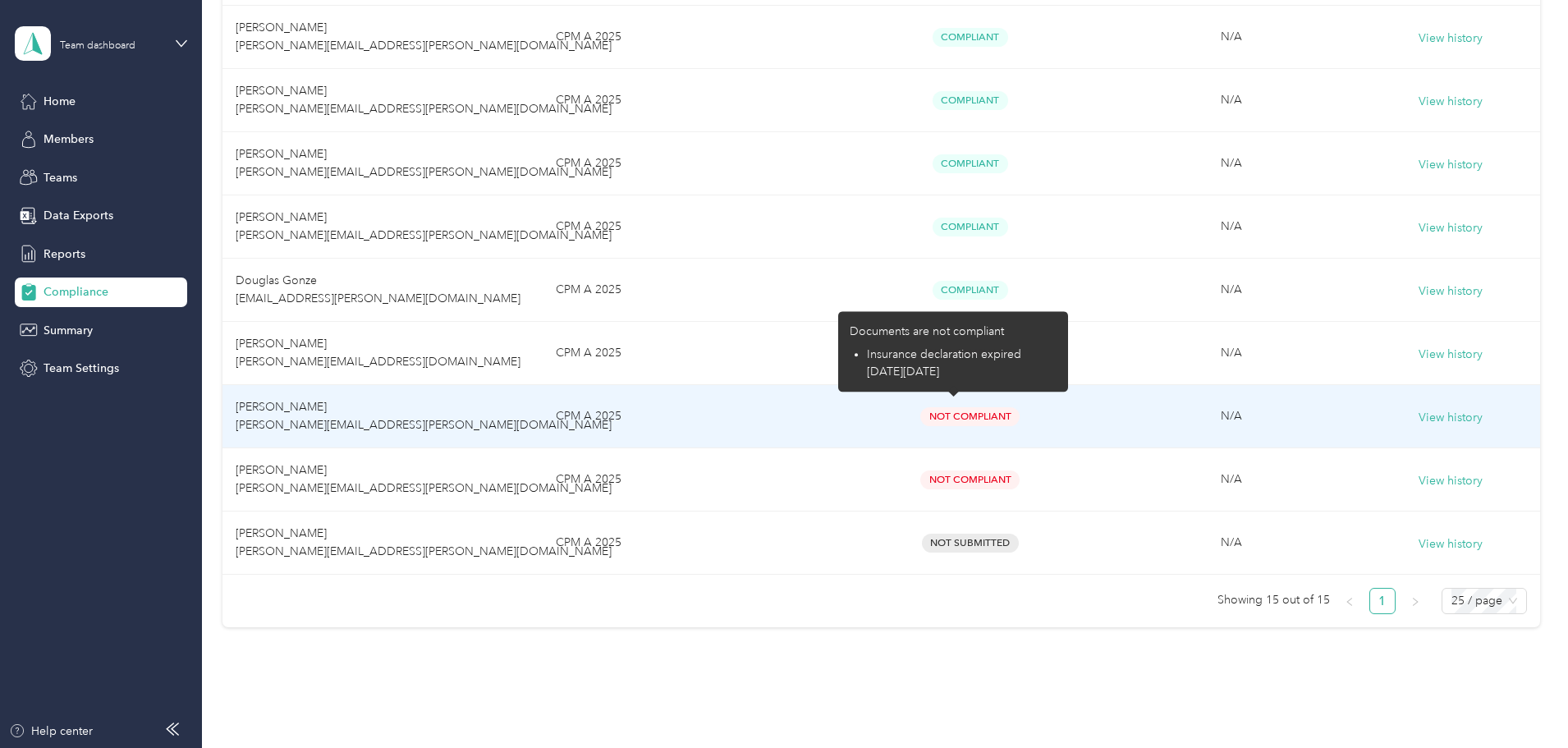
click at [1135, 414] on td "N/A" at bounding box center [1231, 417] width 261 height 63
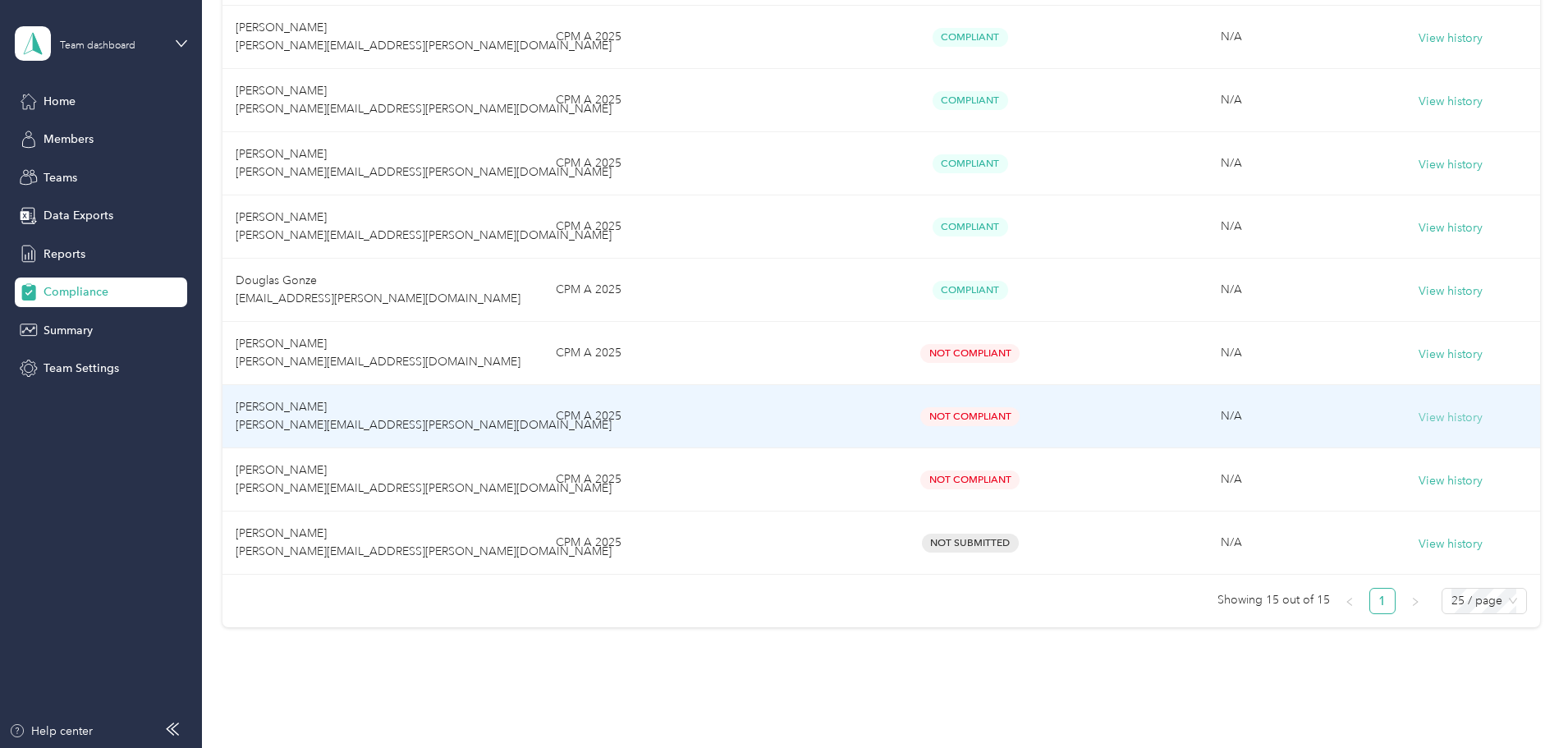
click at [1418, 415] on button "View history" at bounding box center [1451, 418] width 64 height 18
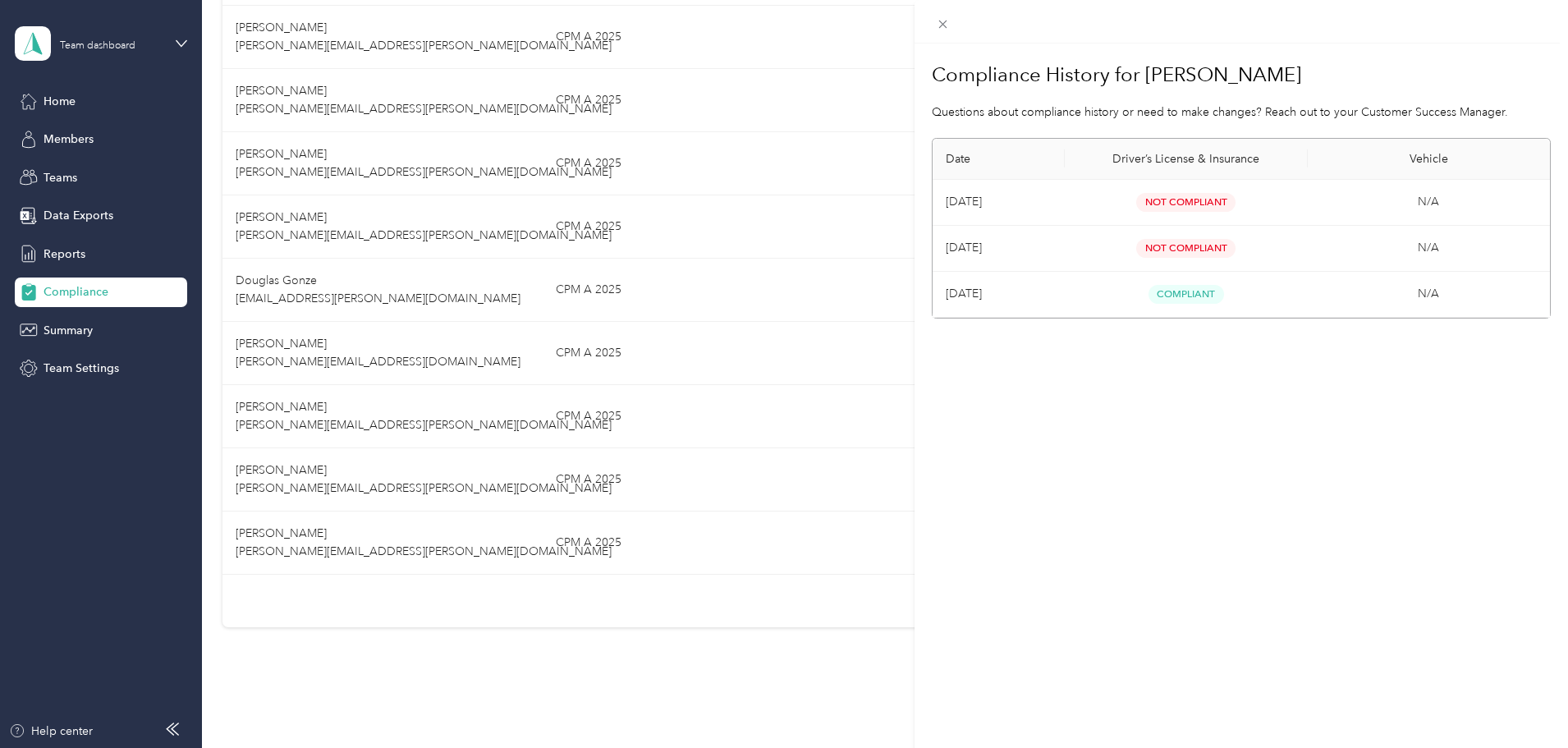
click at [66, 334] on div "Compliance History for [PERSON_NAME] Questions about compliance history or need…" at bounding box center [784, 374] width 1568 height 748
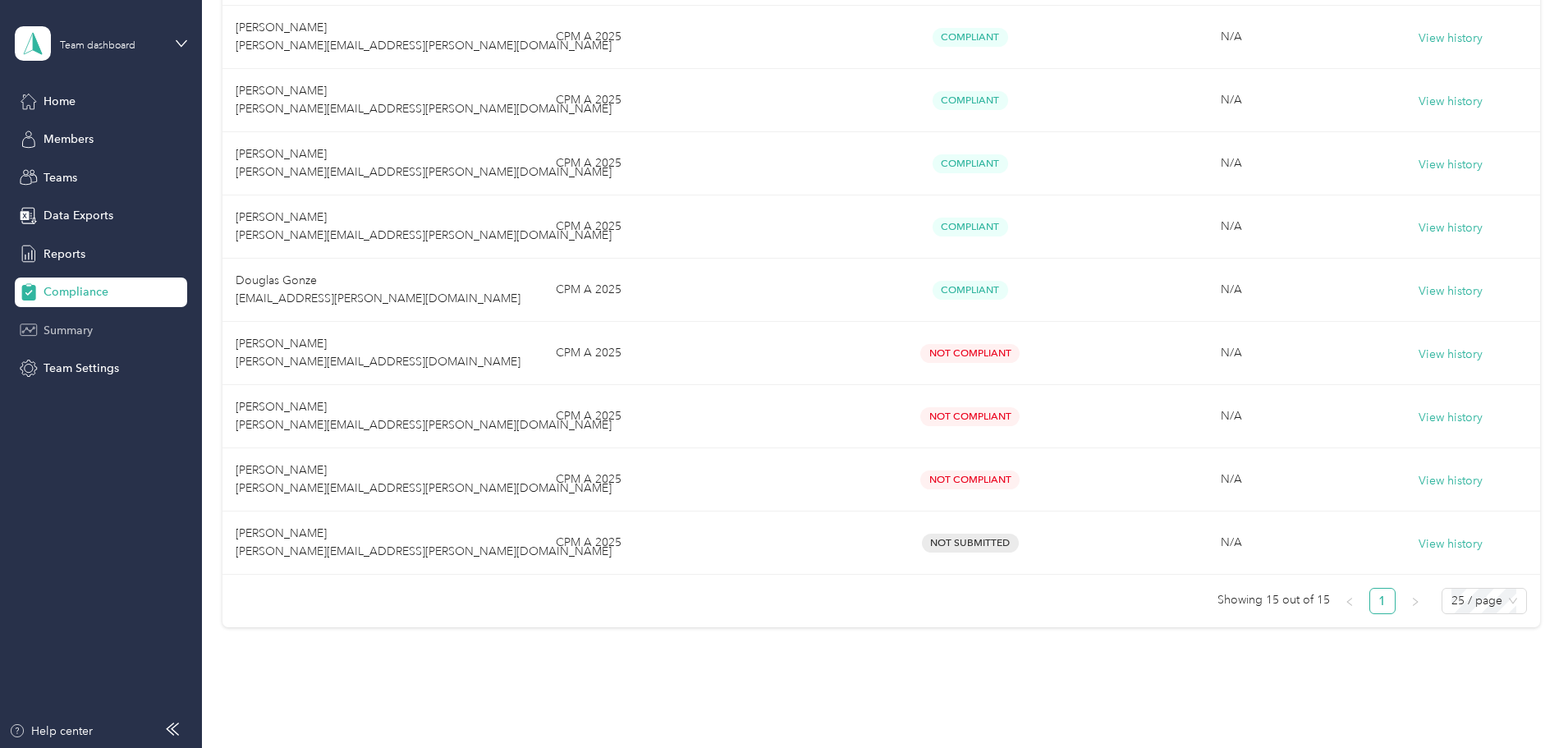
click at [66, 334] on span "Summary" at bounding box center [68, 330] width 49 height 17
